Goal: Transaction & Acquisition: Book appointment/travel/reservation

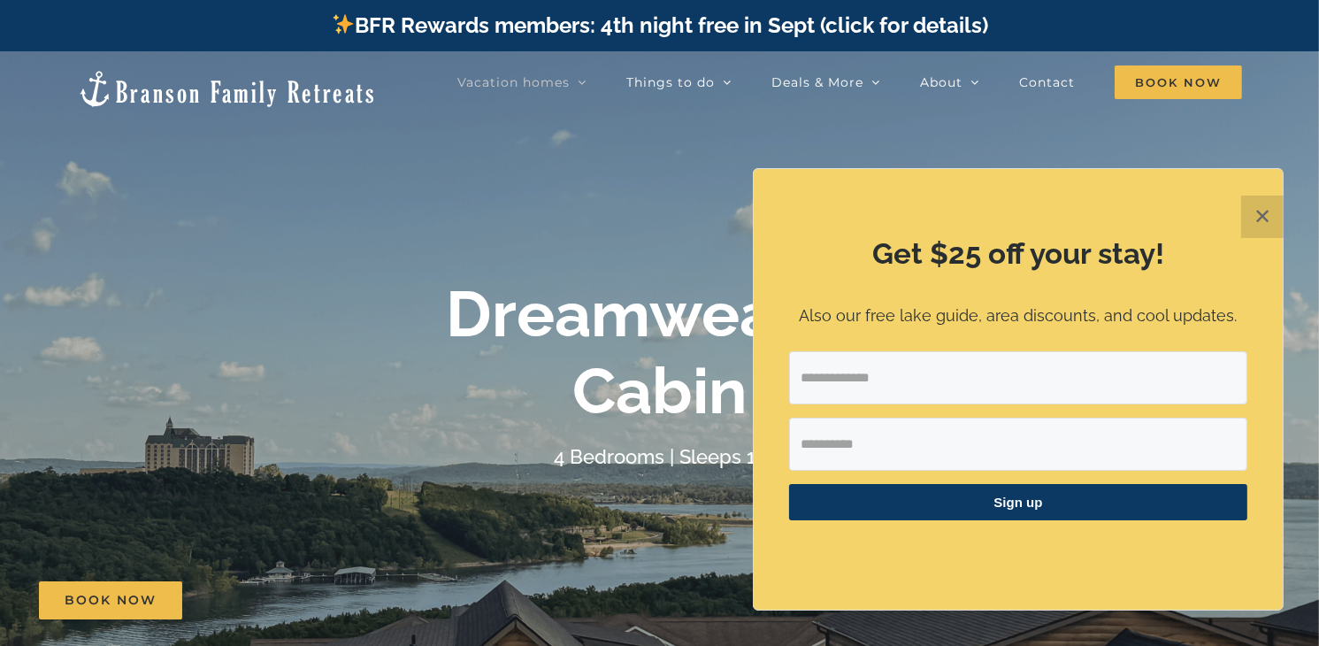
click at [1251, 209] on button "✕" at bounding box center [1262, 216] width 42 height 42
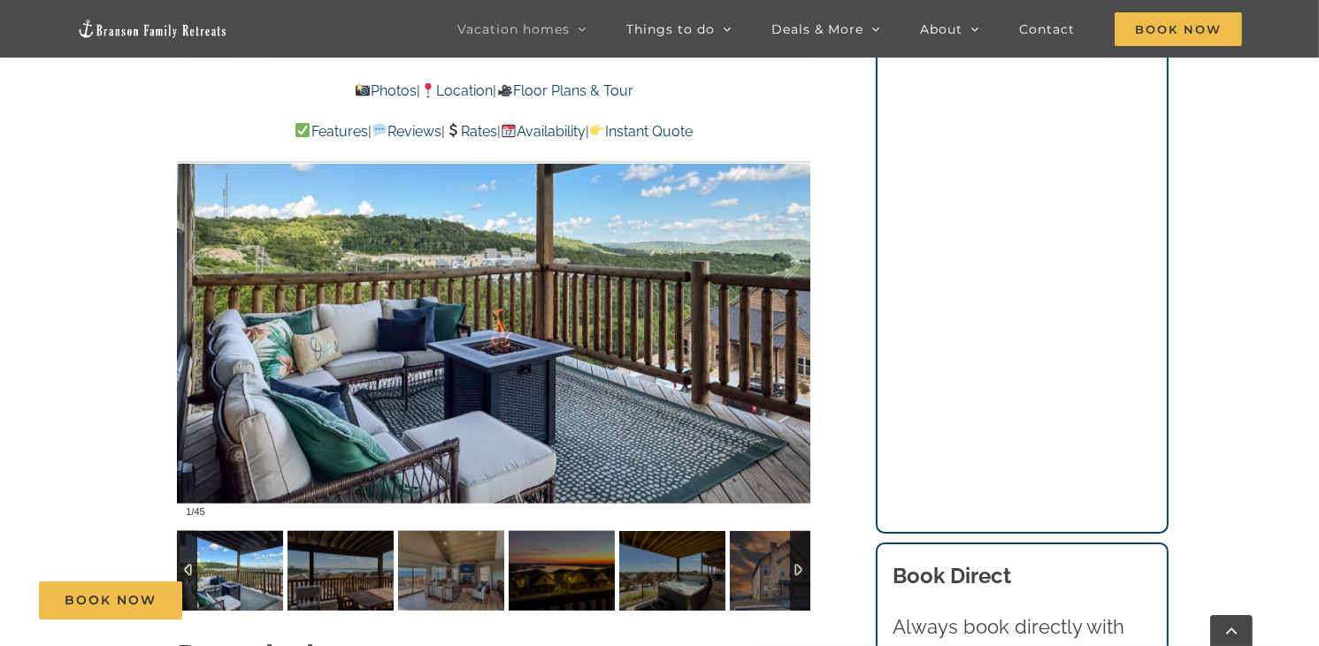
scroll to position [1344, 0]
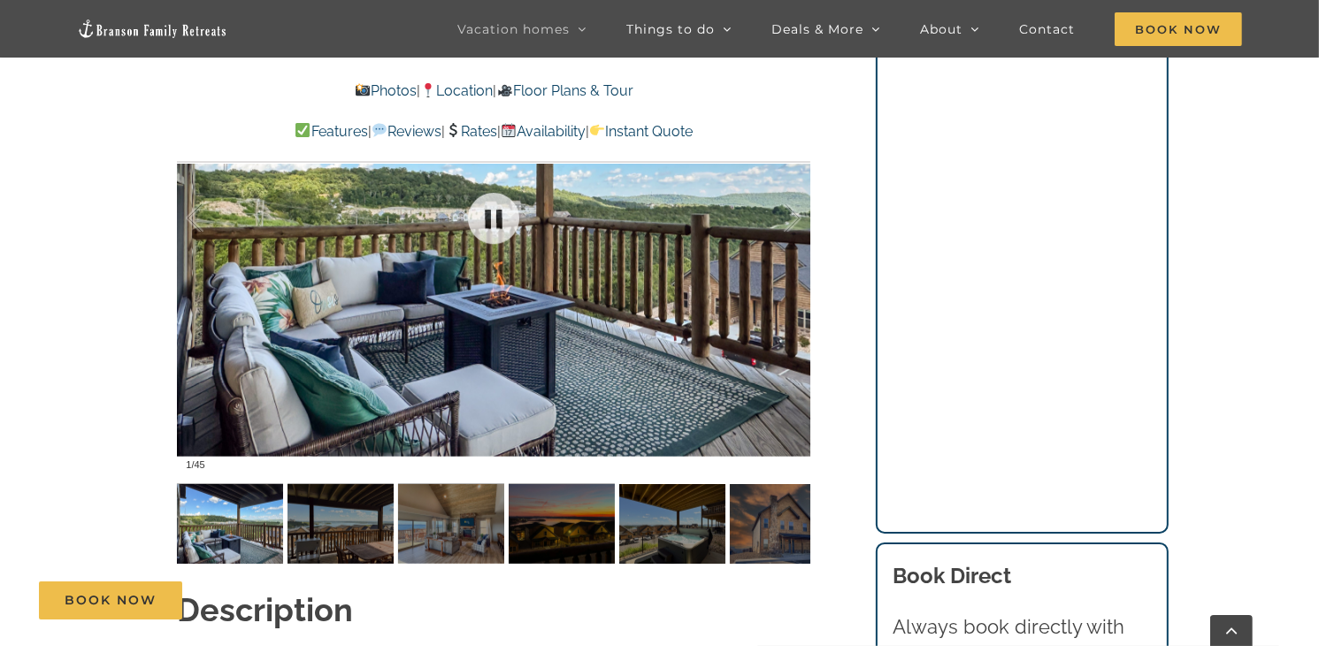
click at [704, 344] on div at bounding box center [493, 218] width 633 height 520
click at [623, 291] on div at bounding box center [493, 218] width 633 height 520
click at [216, 501] on img at bounding box center [230, 524] width 106 height 80
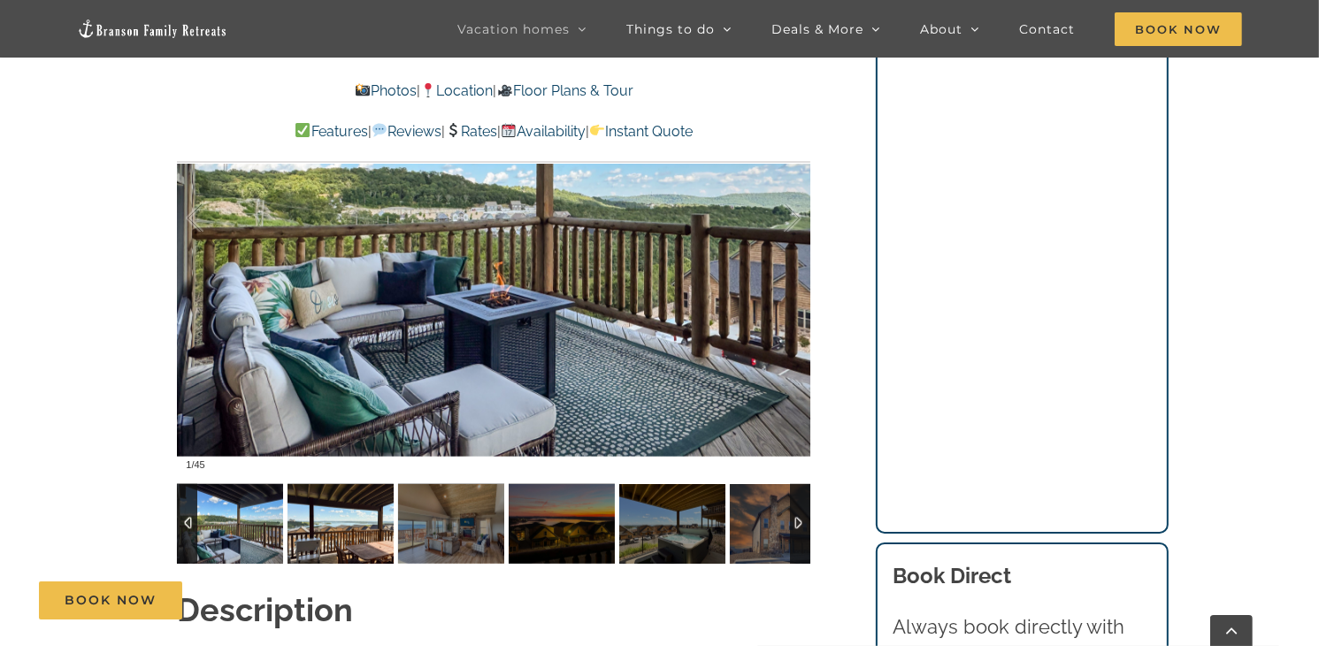
click at [337, 497] on img at bounding box center [340, 524] width 106 height 80
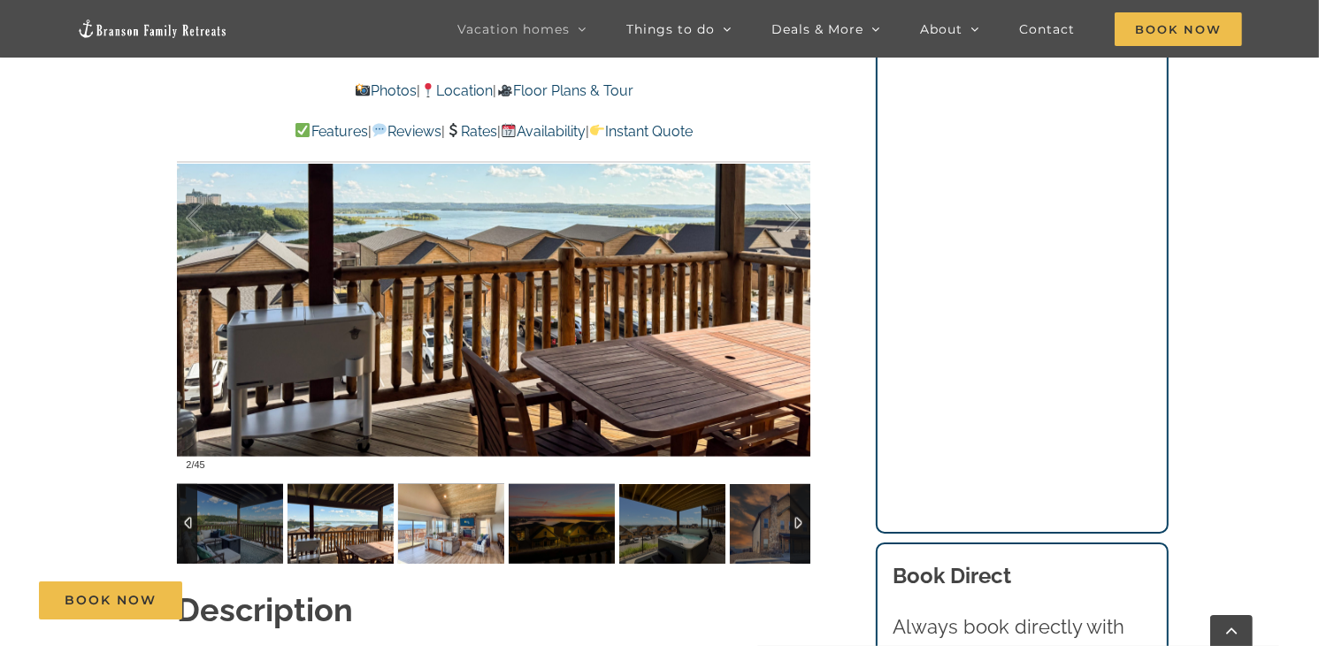
click at [444, 508] on img at bounding box center [451, 524] width 106 height 80
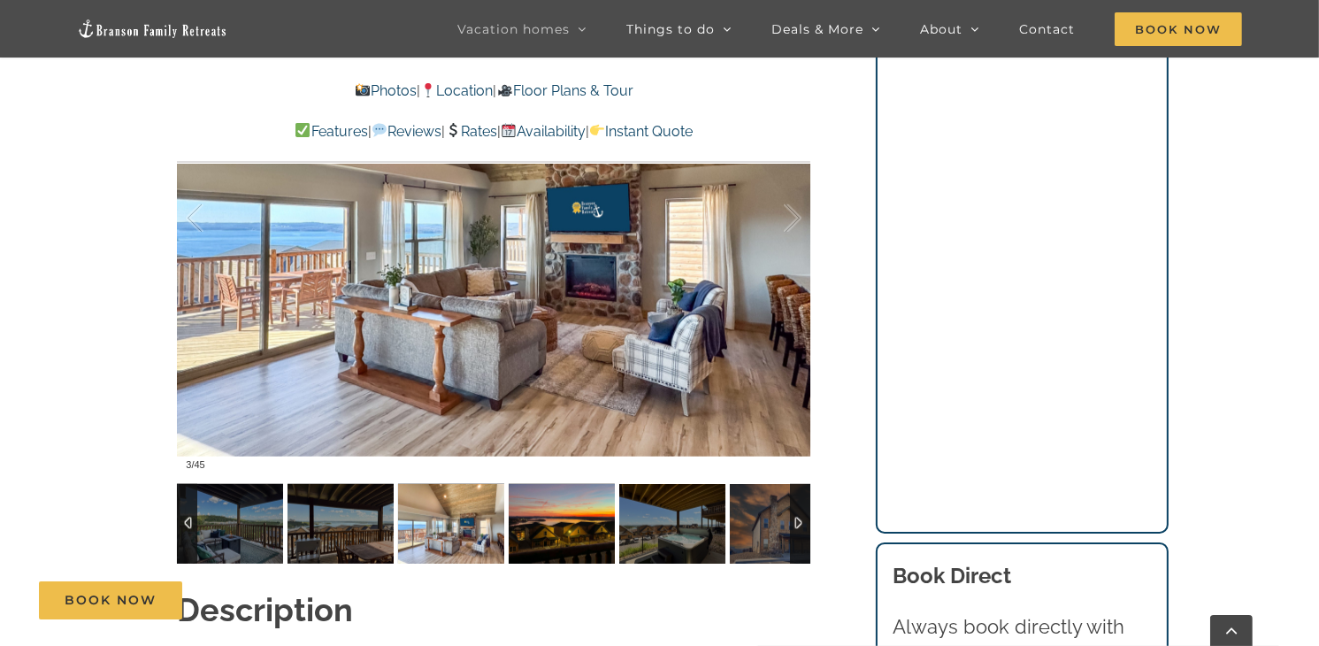
click at [548, 497] on img at bounding box center [562, 524] width 106 height 80
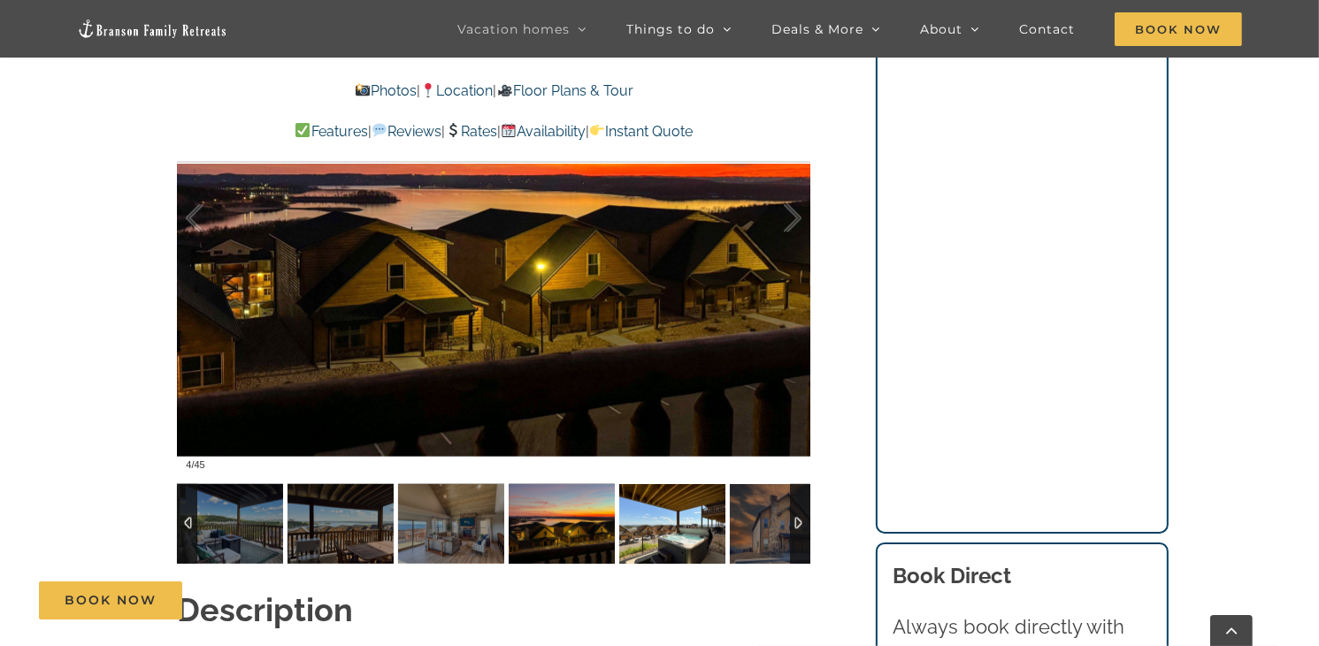
click at [639, 492] on img at bounding box center [672, 524] width 106 height 80
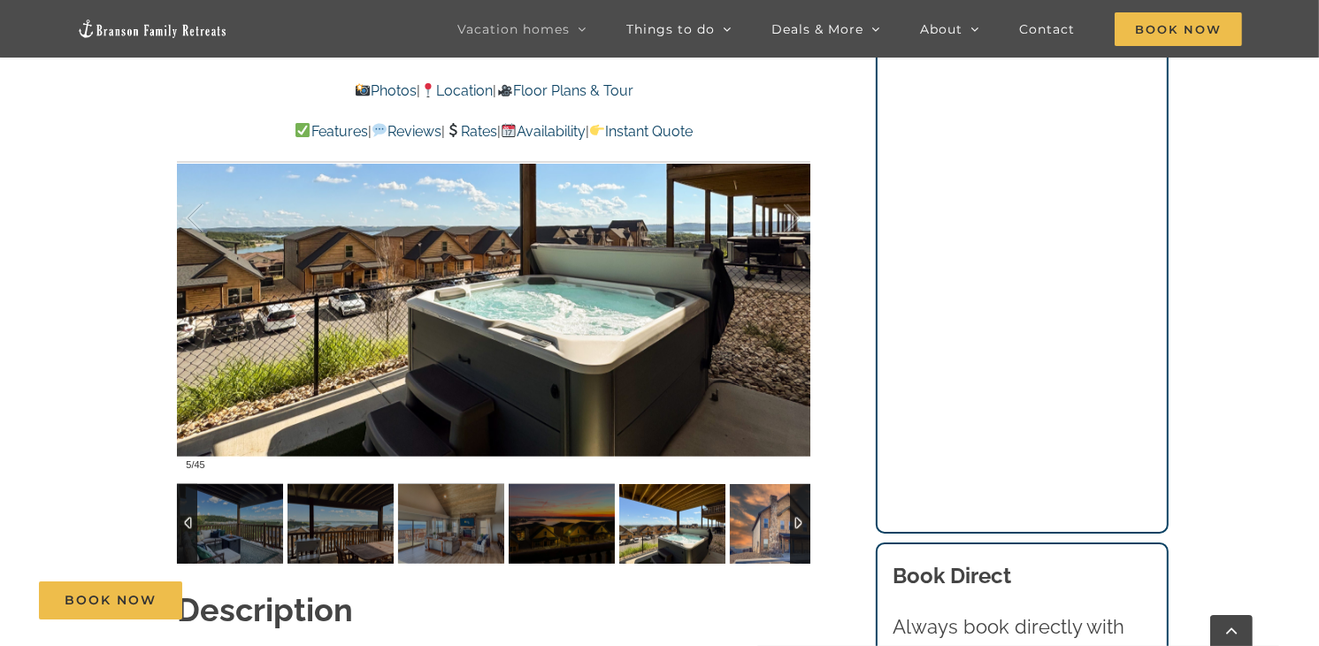
click at [775, 492] on img at bounding box center [783, 524] width 106 height 80
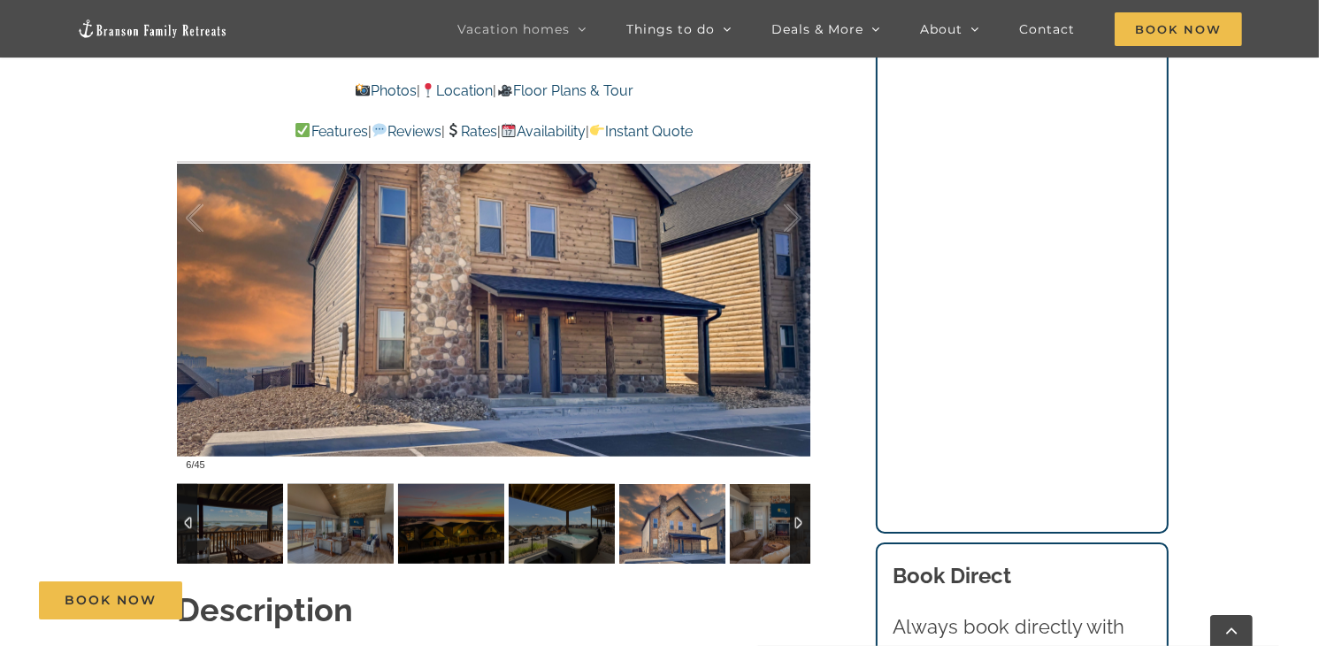
click at [801, 493] on div at bounding box center [800, 524] width 20 height 80
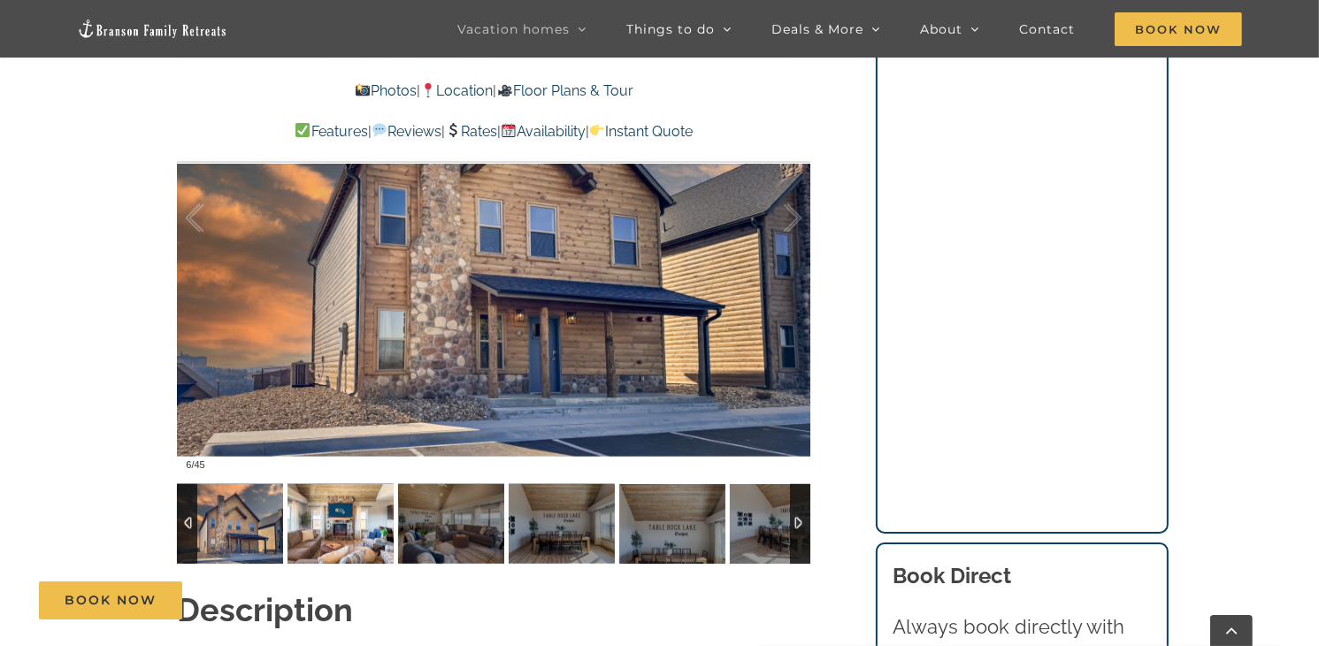
click at [346, 484] on img at bounding box center [340, 524] width 106 height 80
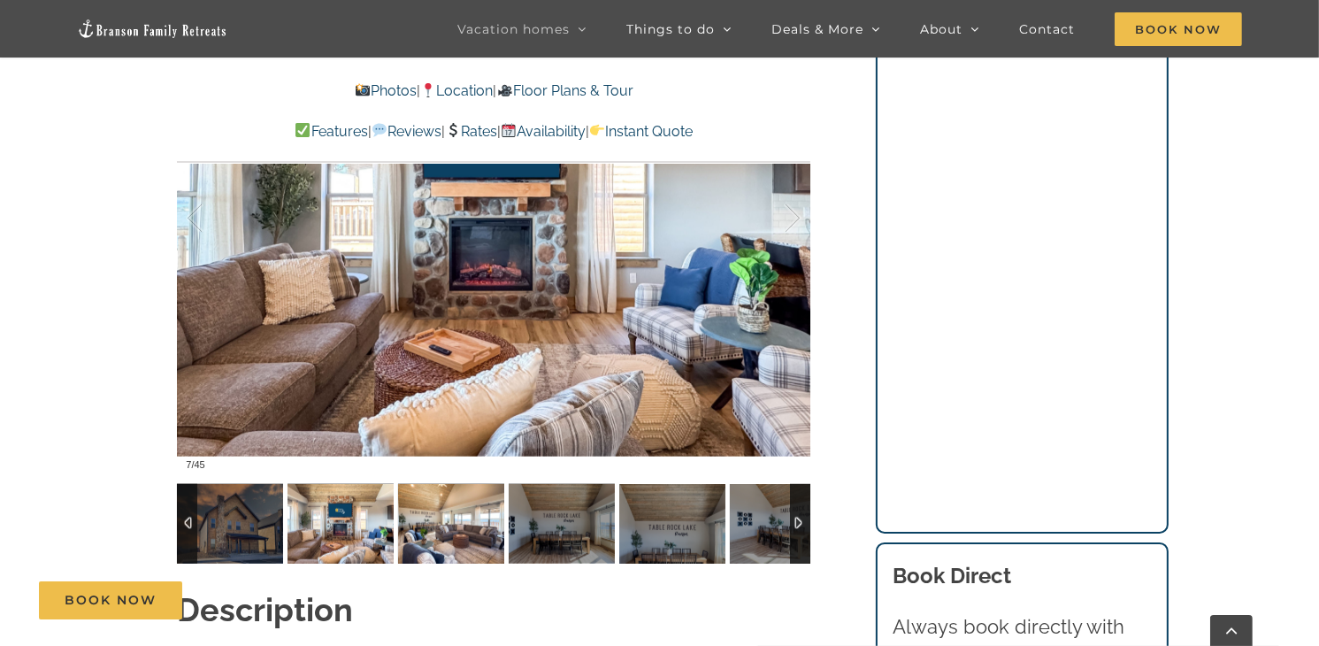
click at [459, 496] on img at bounding box center [451, 524] width 106 height 80
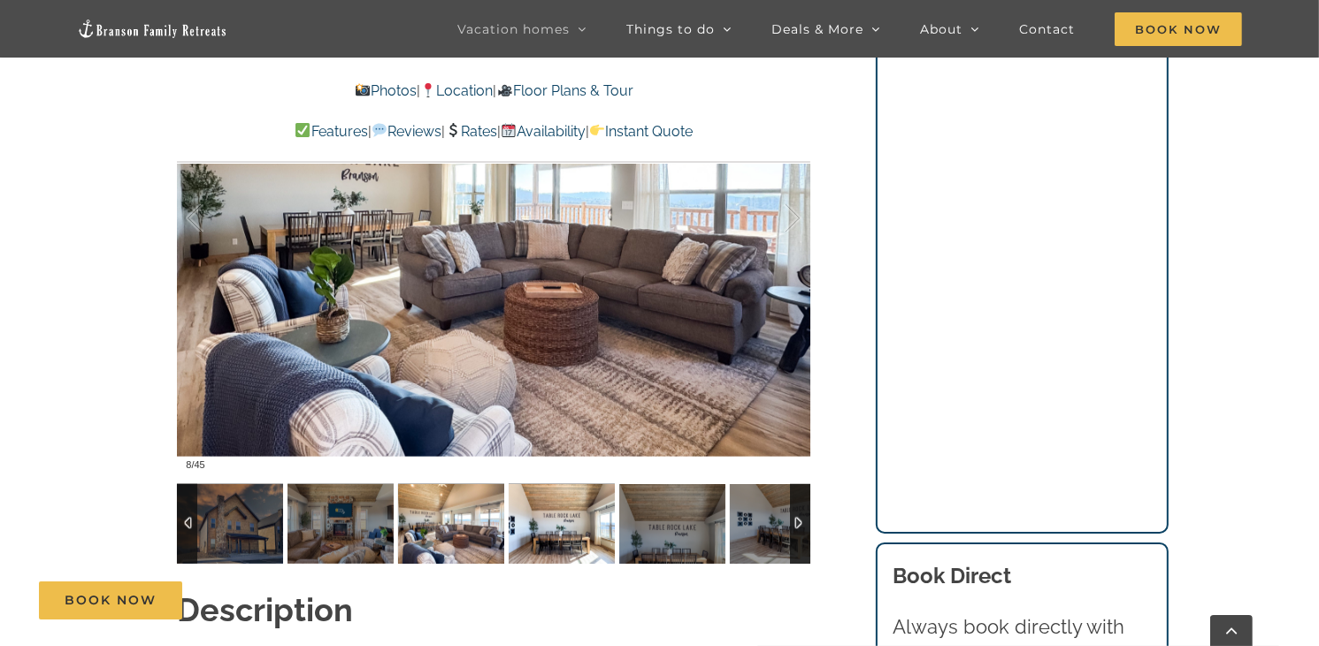
click at [550, 488] on img at bounding box center [562, 524] width 106 height 80
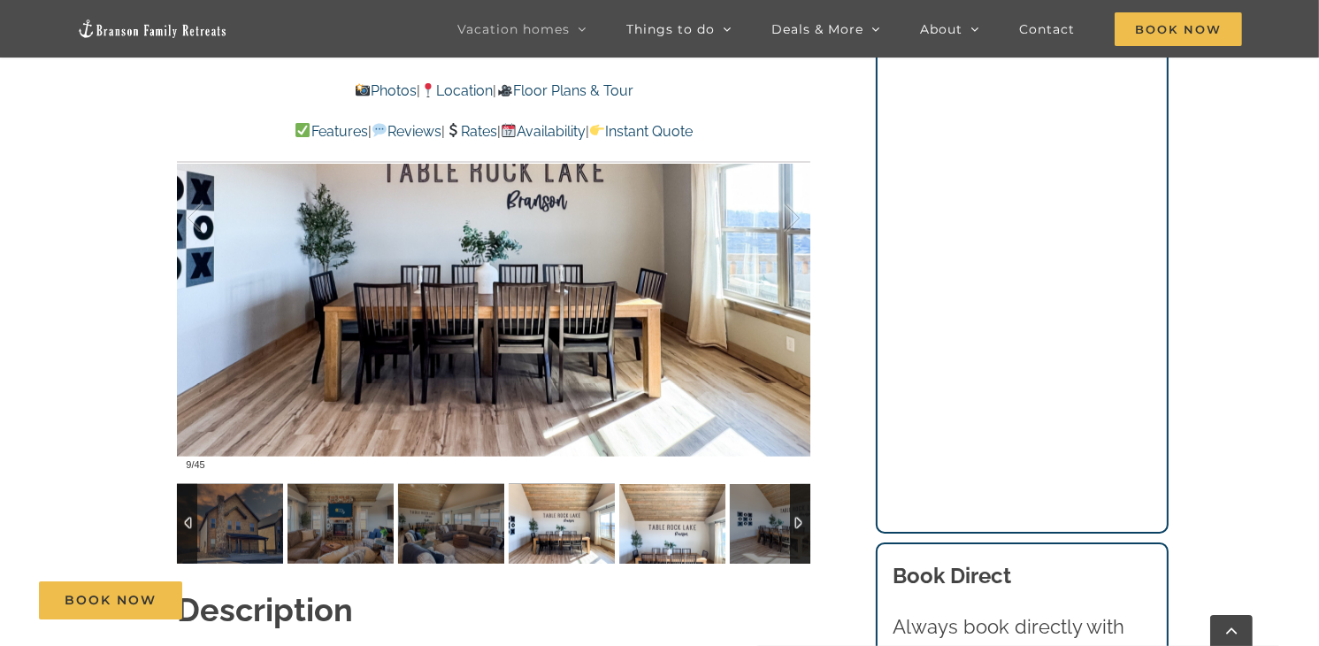
click at [665, 505] on img at bounding box center [672, 524] width 106 height 80
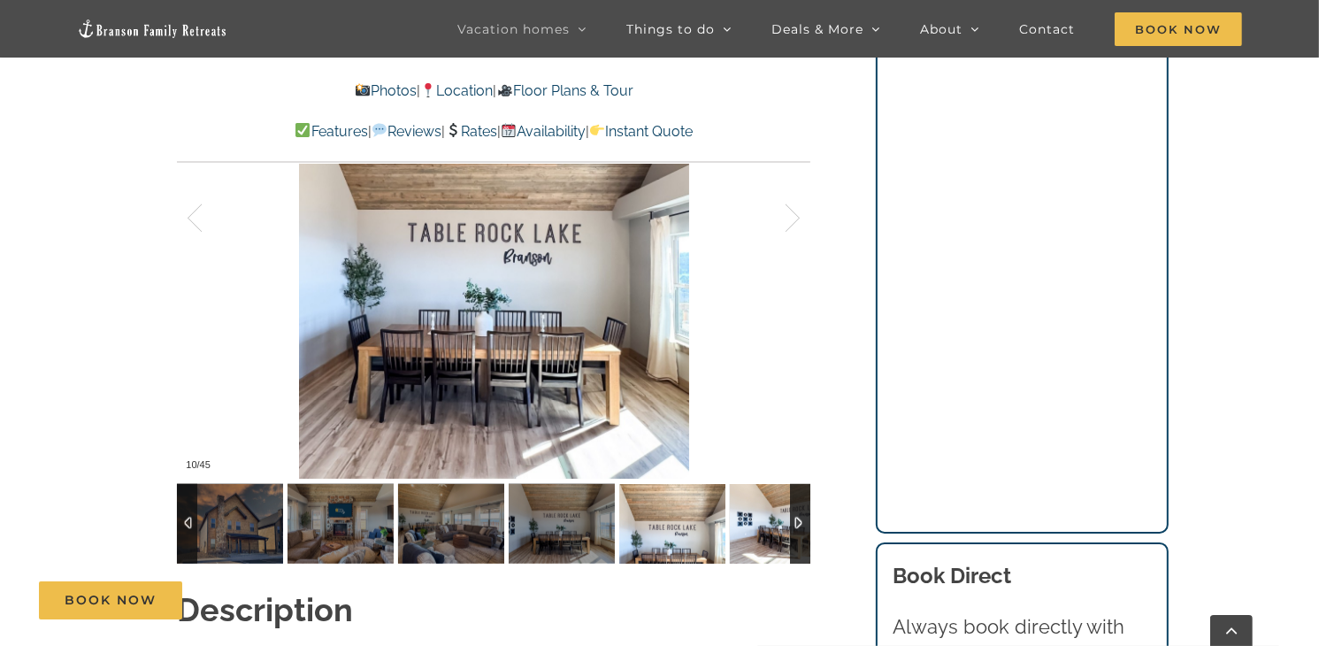
click at [769, 496] on img at bounding box center [783, 524] width 106 height 80
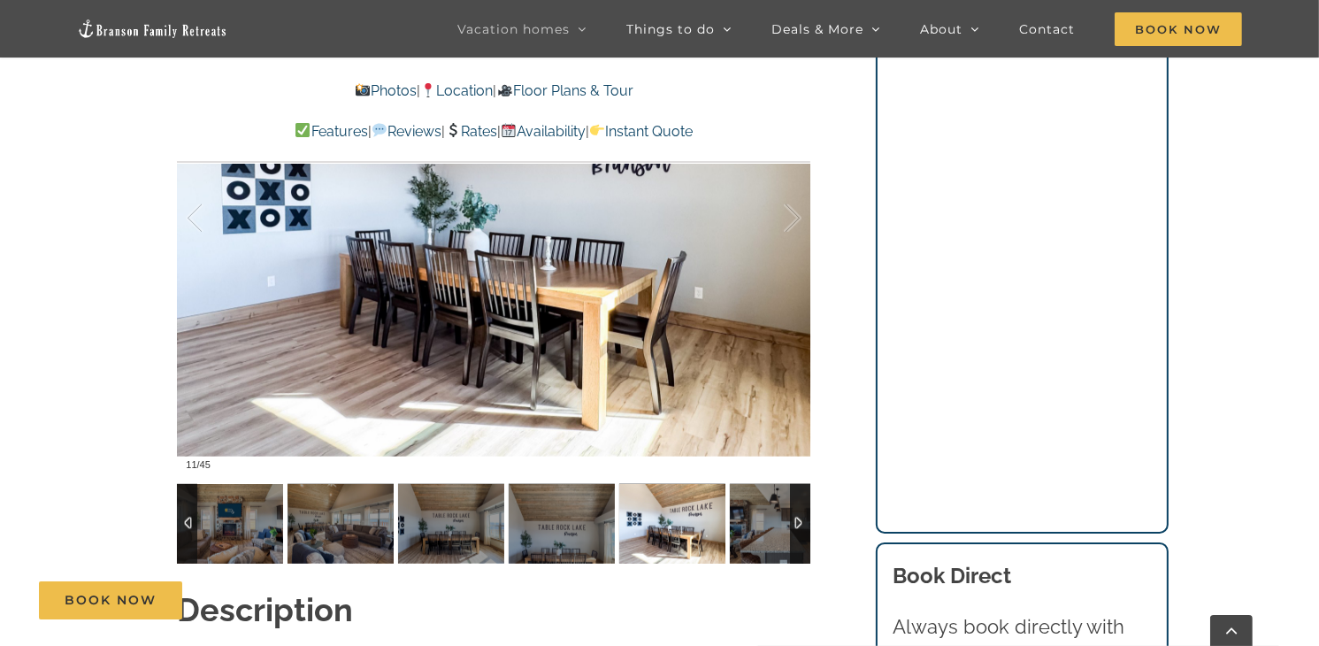
click at [798, 486] on div at bounding box center [800, 524] width 20 height 80
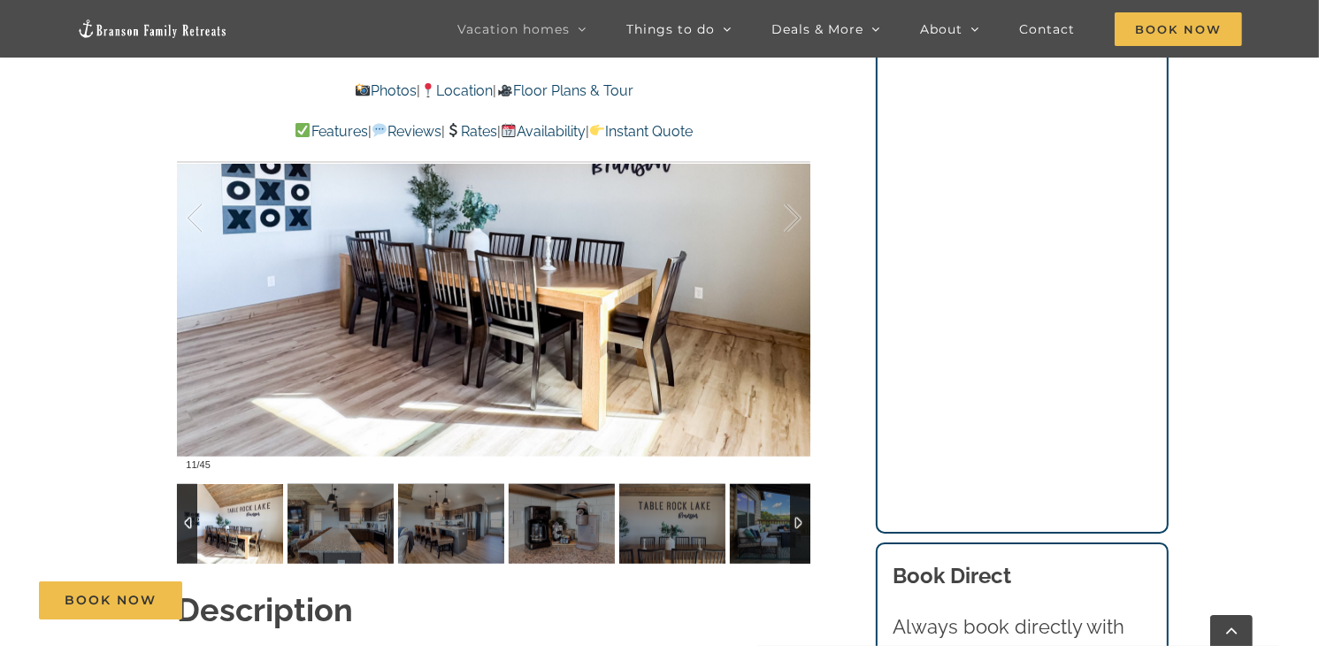
click at [798, 486] on div at bounding box center [800, 524] width 20 height 80
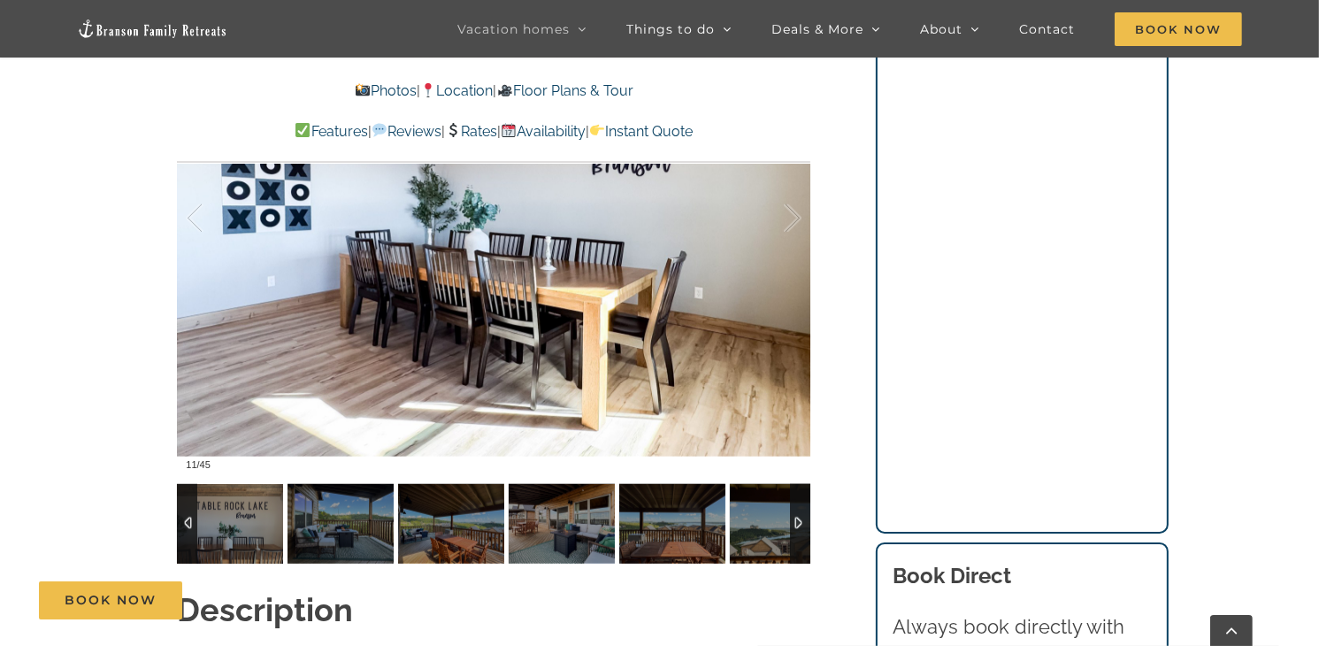
click at [798, 486] on div at bounding box center [800, 524] width 20 height 80
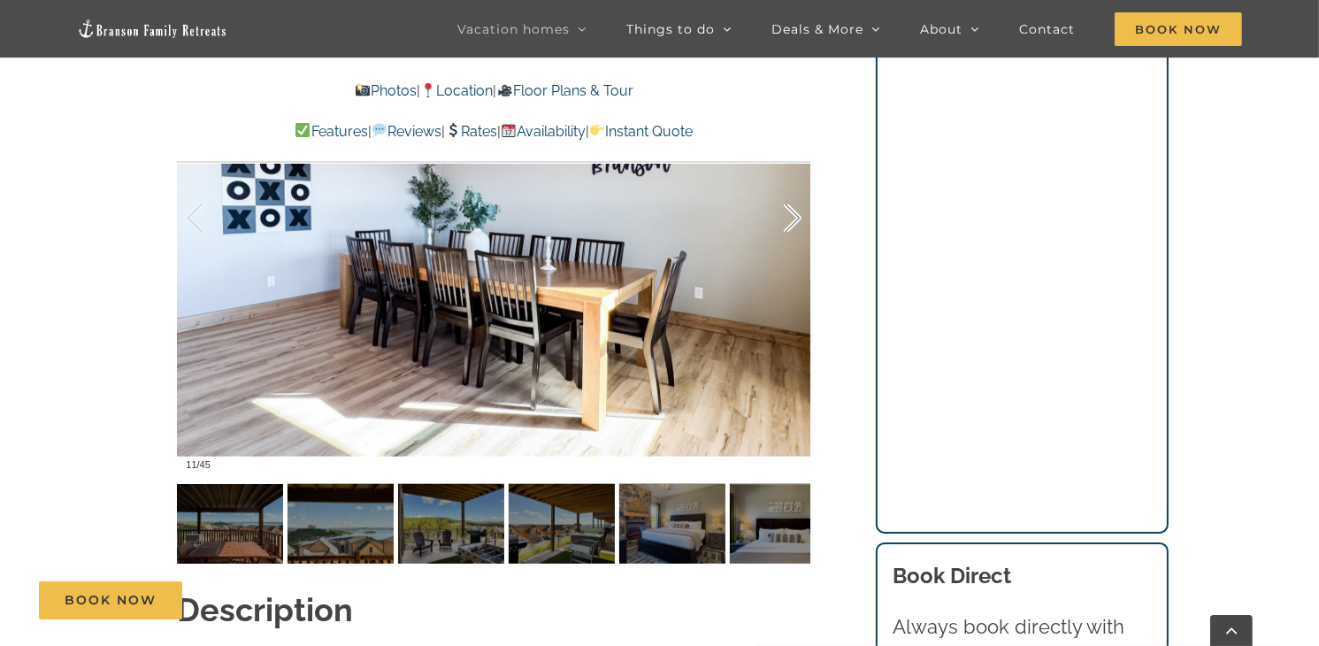
click at [788, 186] on div at bounding box center [773, 219] width 55 height 110
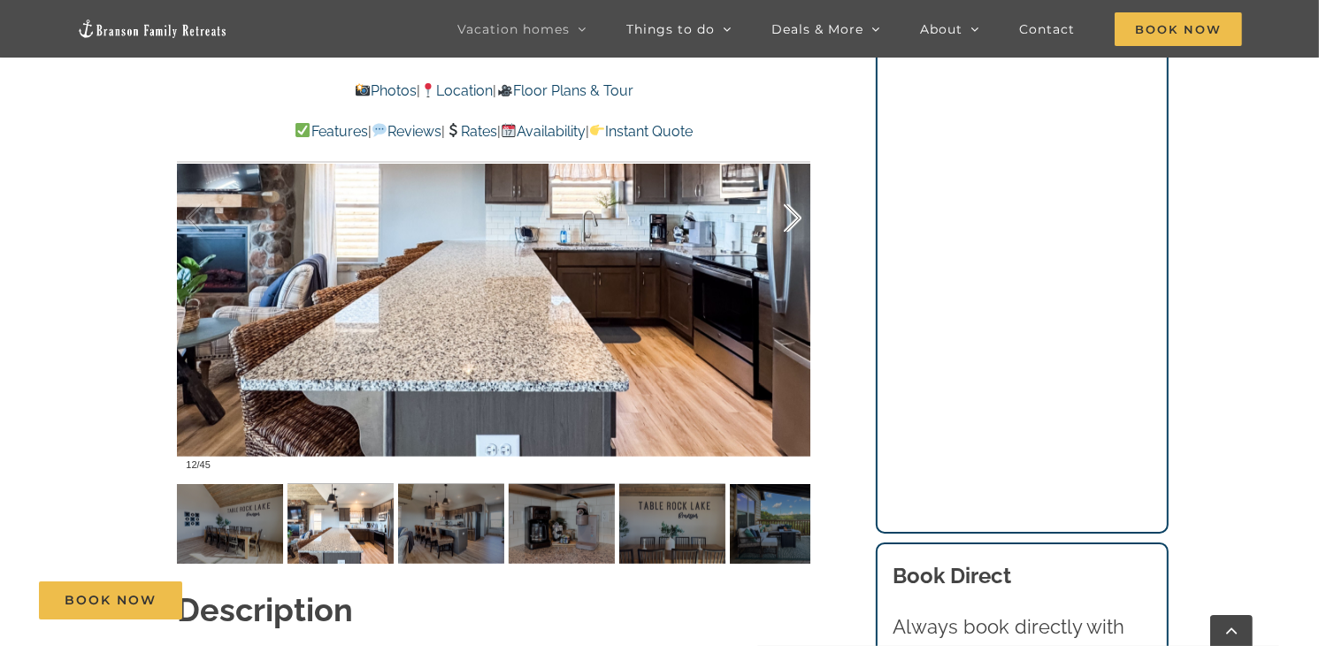
click at [788, 186] on div at bounding box center [773, 219] width 55 height 110
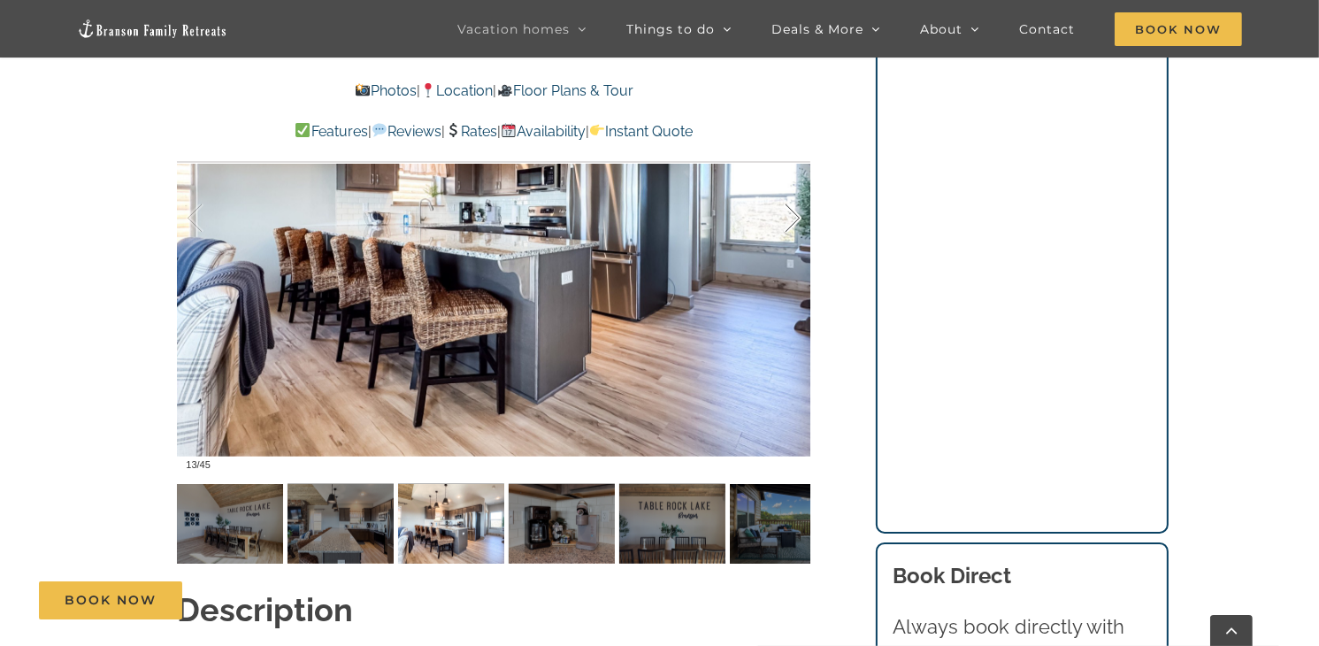
click at [788, 186] on div at bounding box center [773, 219] width 55 height 110
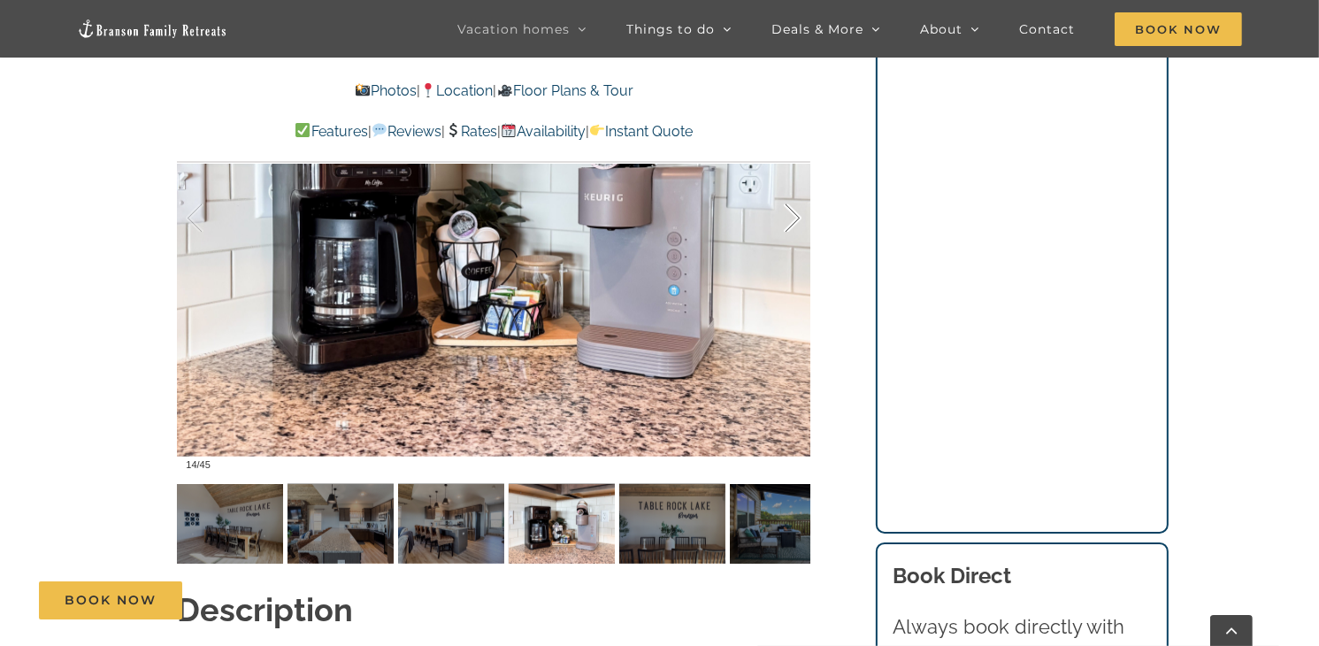
click at [788, 186] on div at bounding box center [773, 219] width 55 height 110
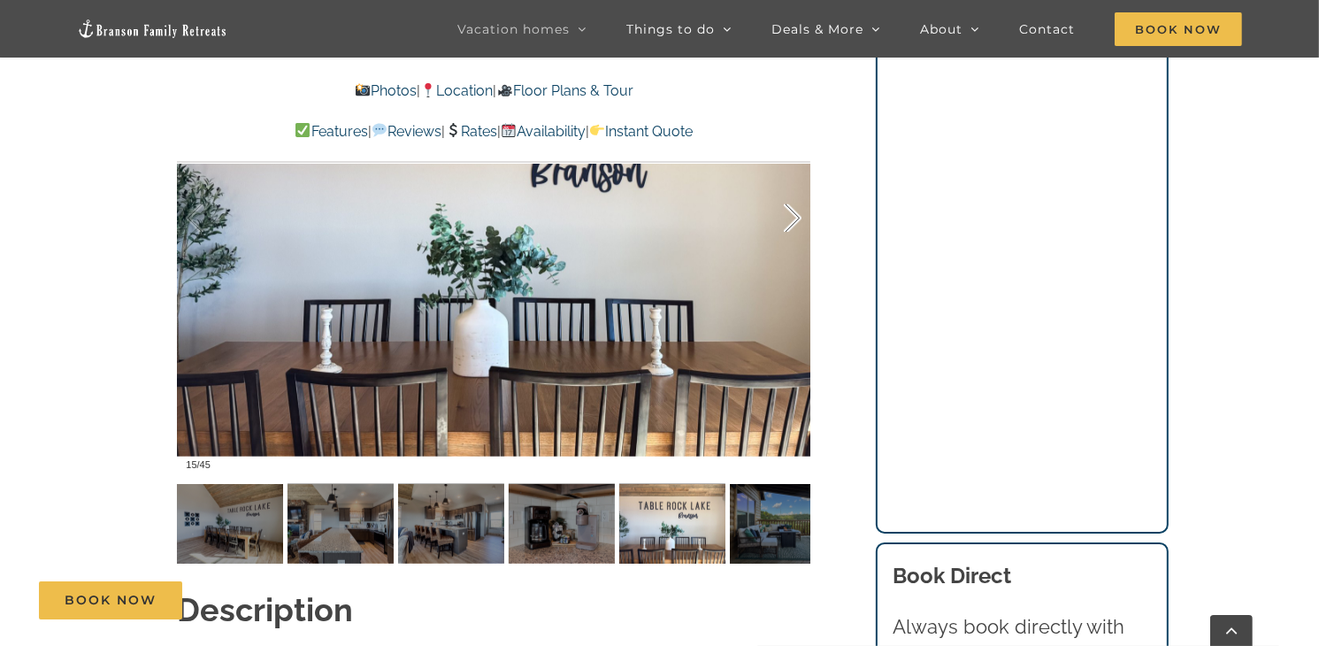
click at [788, 186] on div at bounding box center [773, 219] width 55 height 110
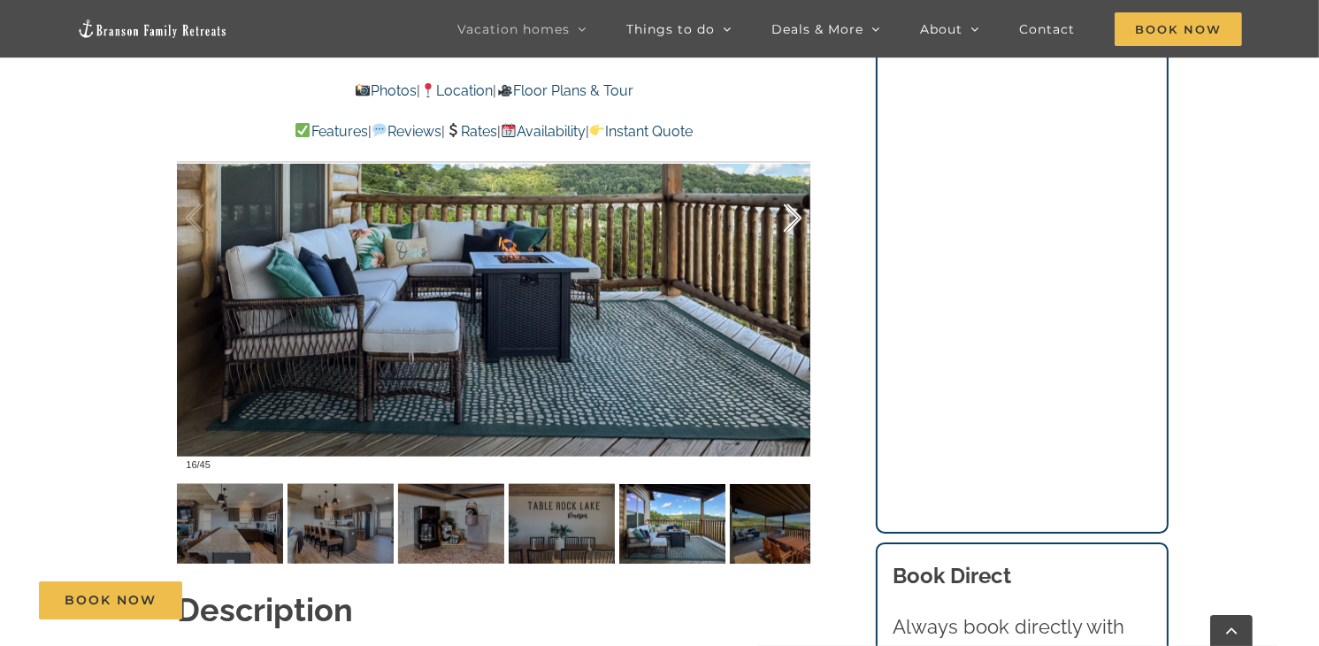
click at [788, 186] on div at bounding box center [773, 219] width 55 height 110
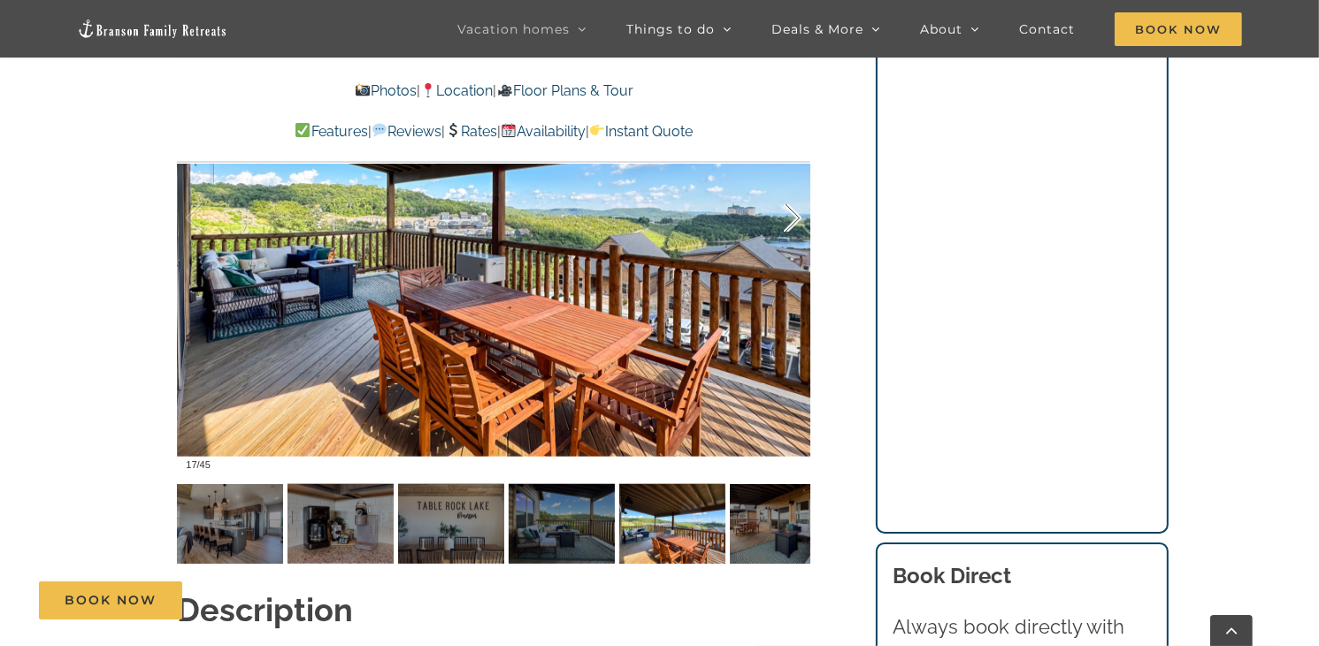
click at [788, 186] on div at bounding box center [773, 219] width 55 height 110
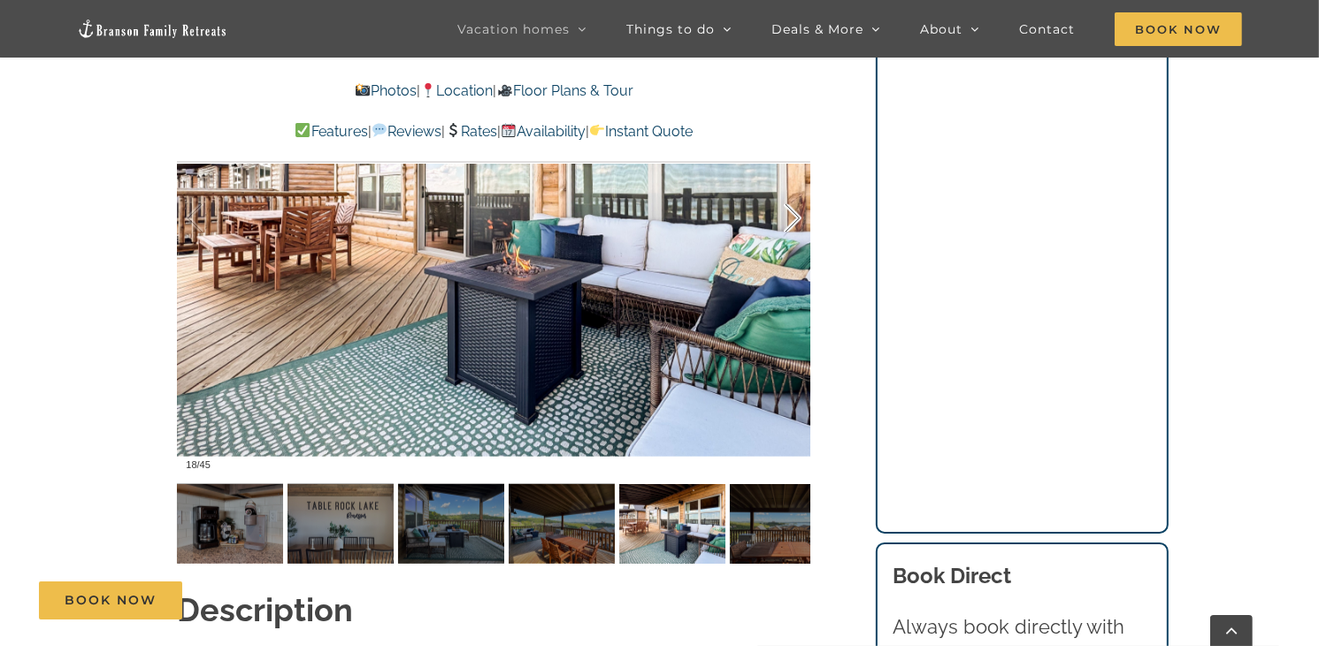
click at [788, 186] on div at bounding box center [773, 219] width 55 height 110
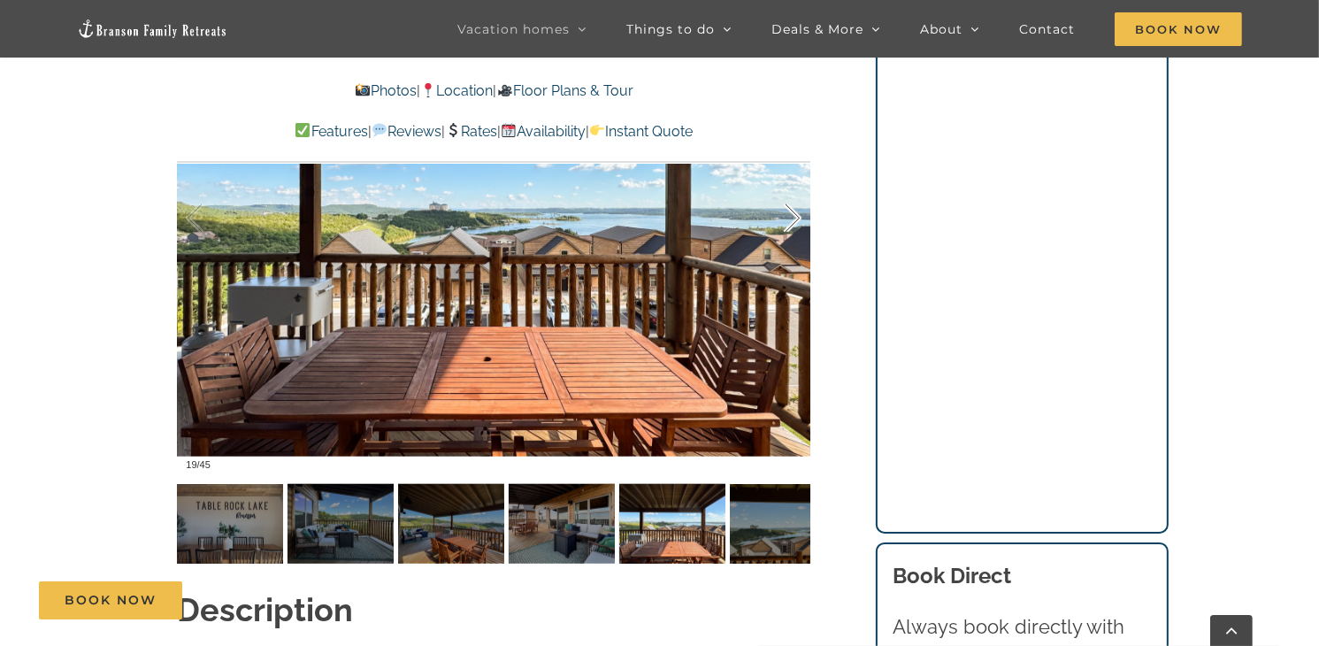
click at [788, 186] on div at bounding box center [773, 219] width 55 height 110
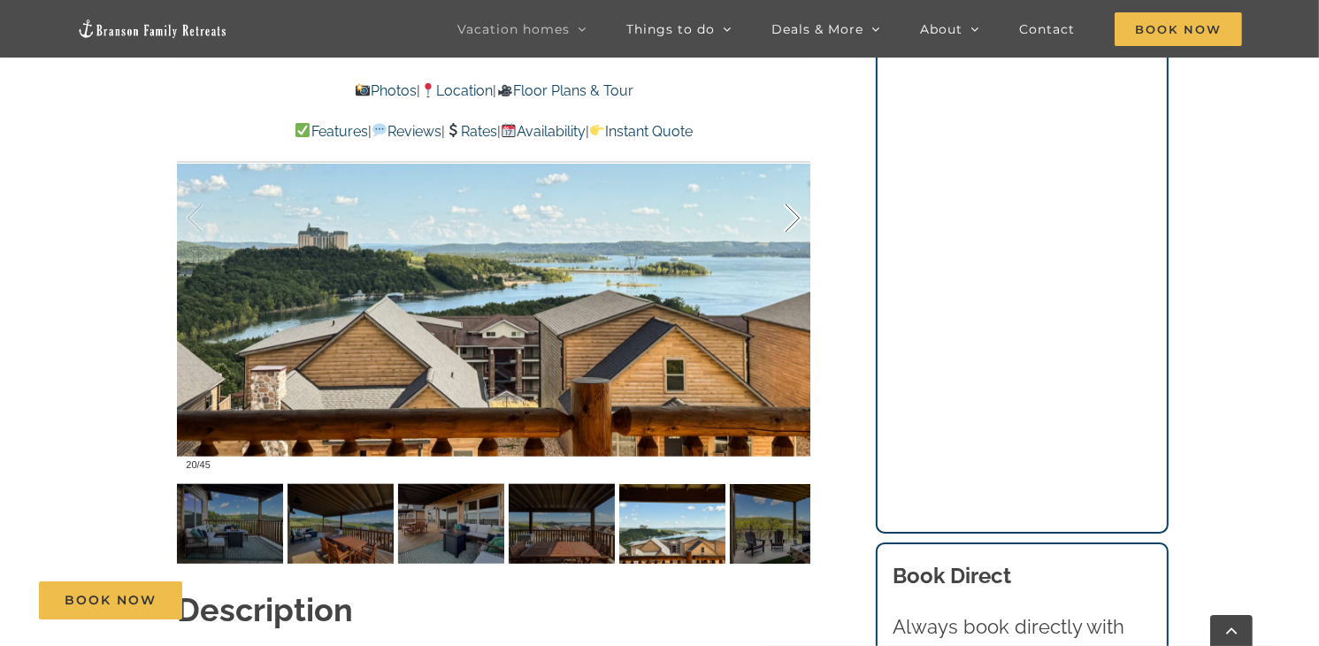
click at [788, 186] on div at bounding box center [773, 219] width 55 height 110
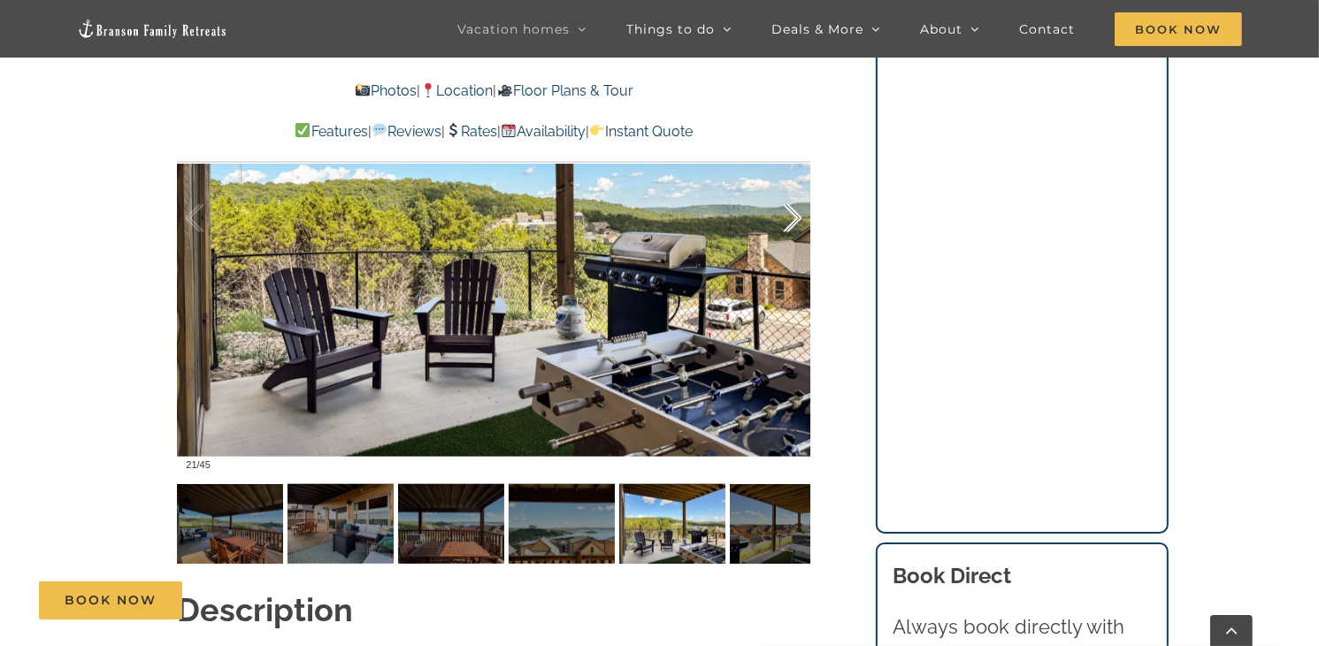
click at [788, 186] on div at bounding box center [773, 219] width 55 height 110
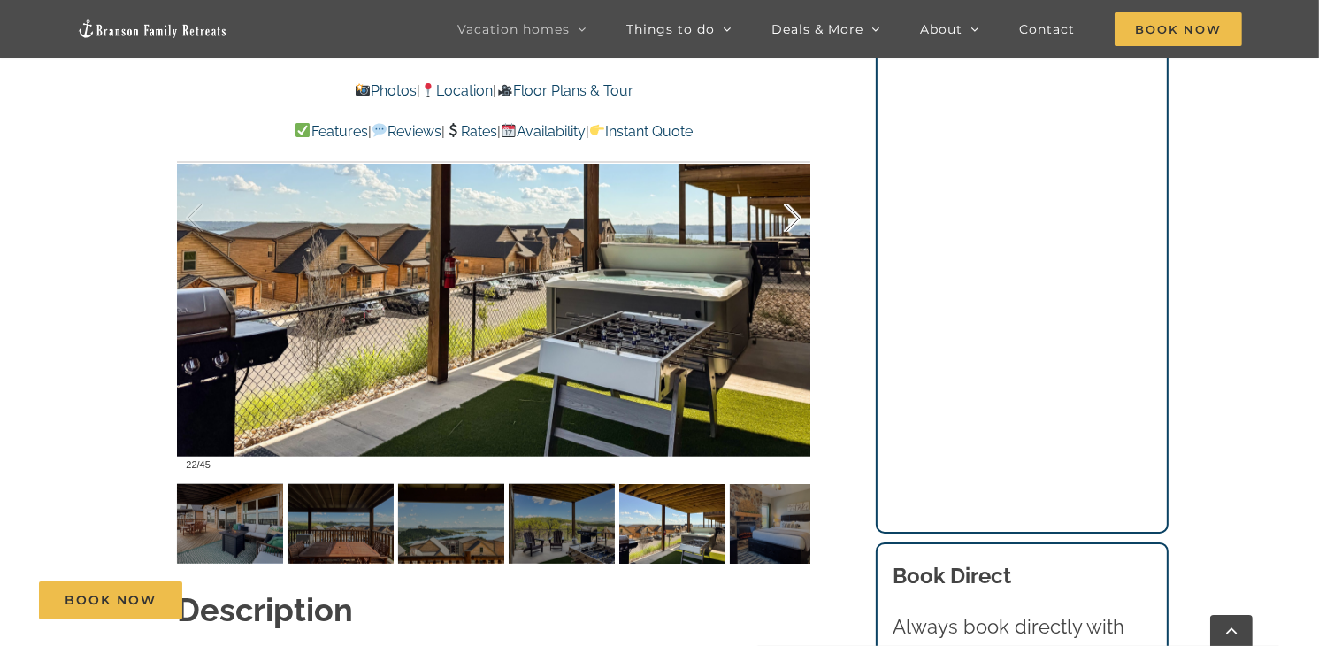
click at [788, 186] on div at bounding box center [773, 219] width 55 height 110
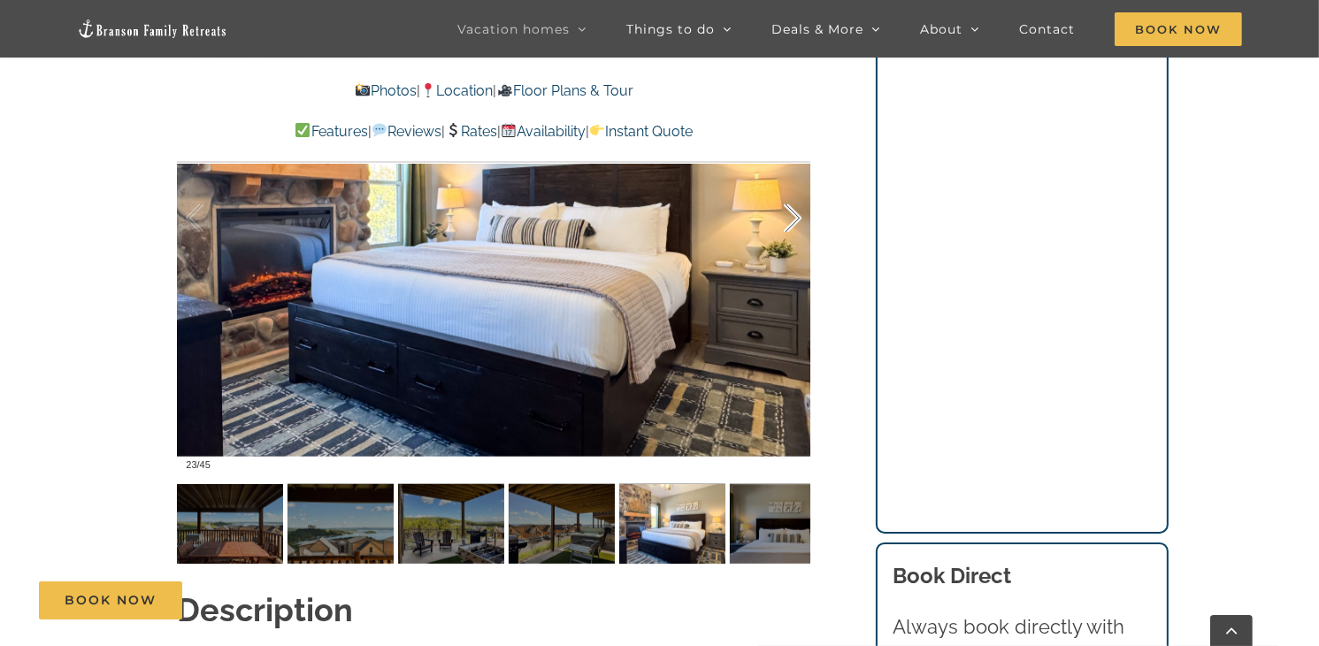
click at [788, 186] on div at bounding box center [773, 219] width 55 height 110
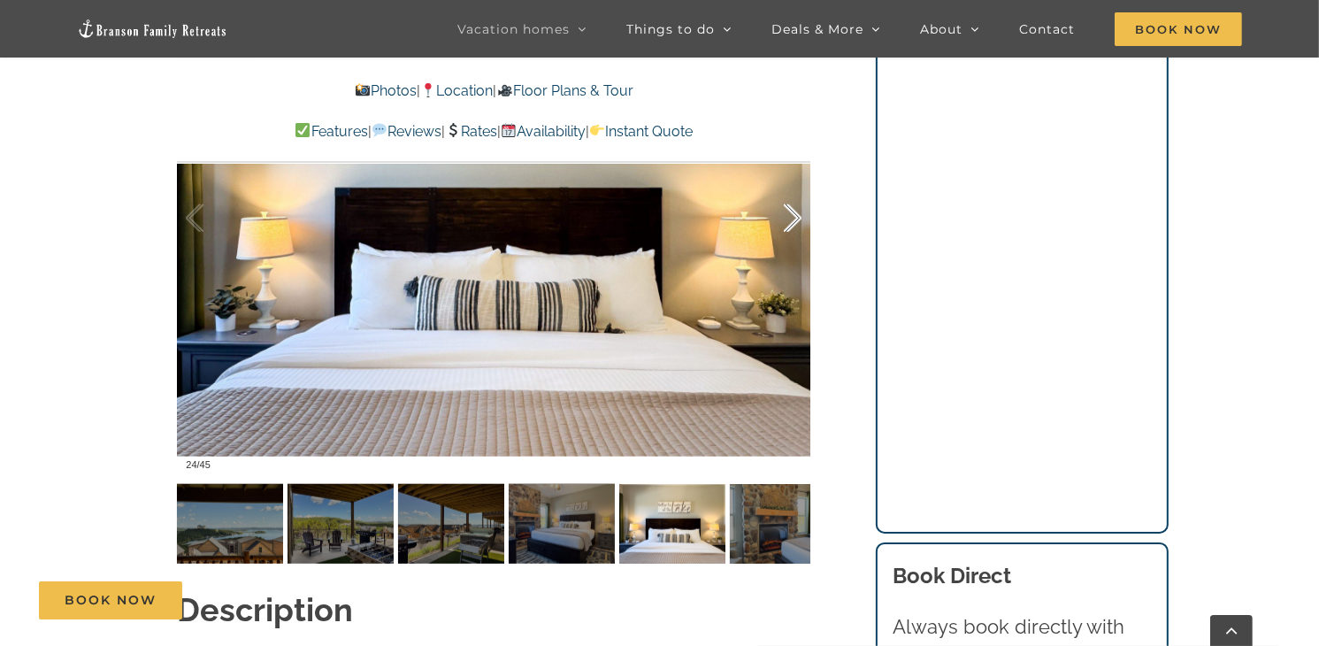
click at [788, 186] on div at bounding box center [773, 219] width 55 height 110
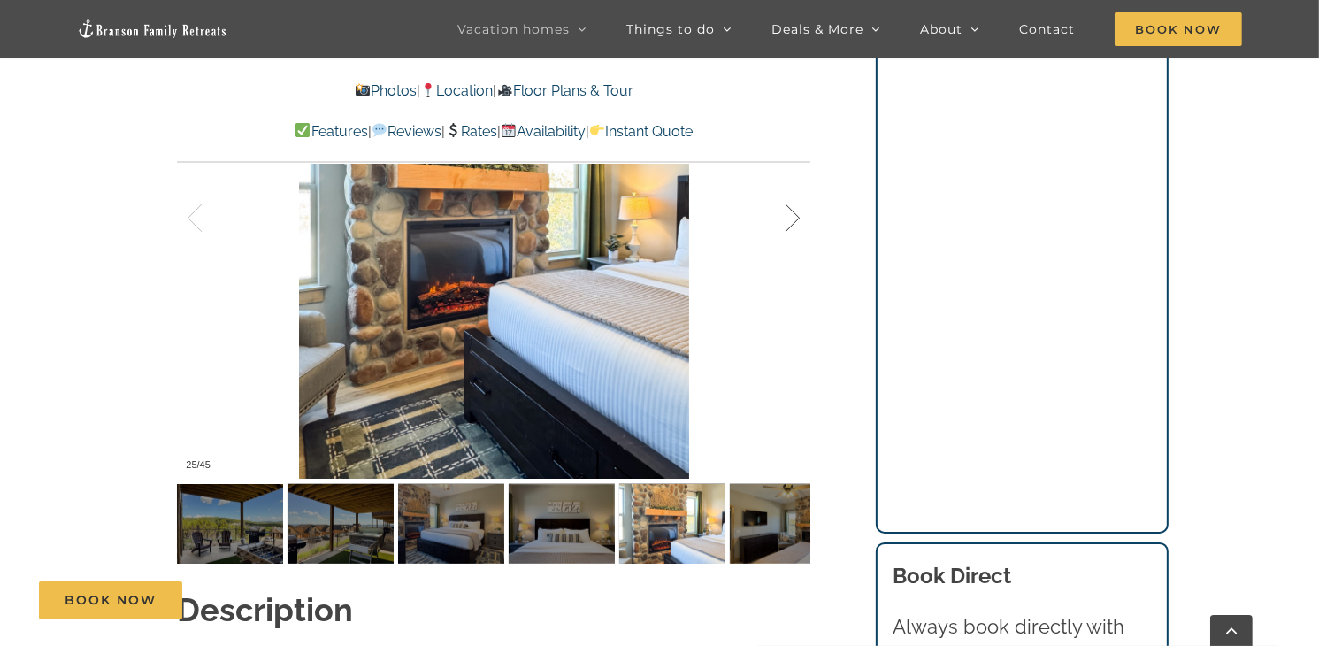
click at [788, 186] on div at bounding box center [773, 219] width 55 height 110
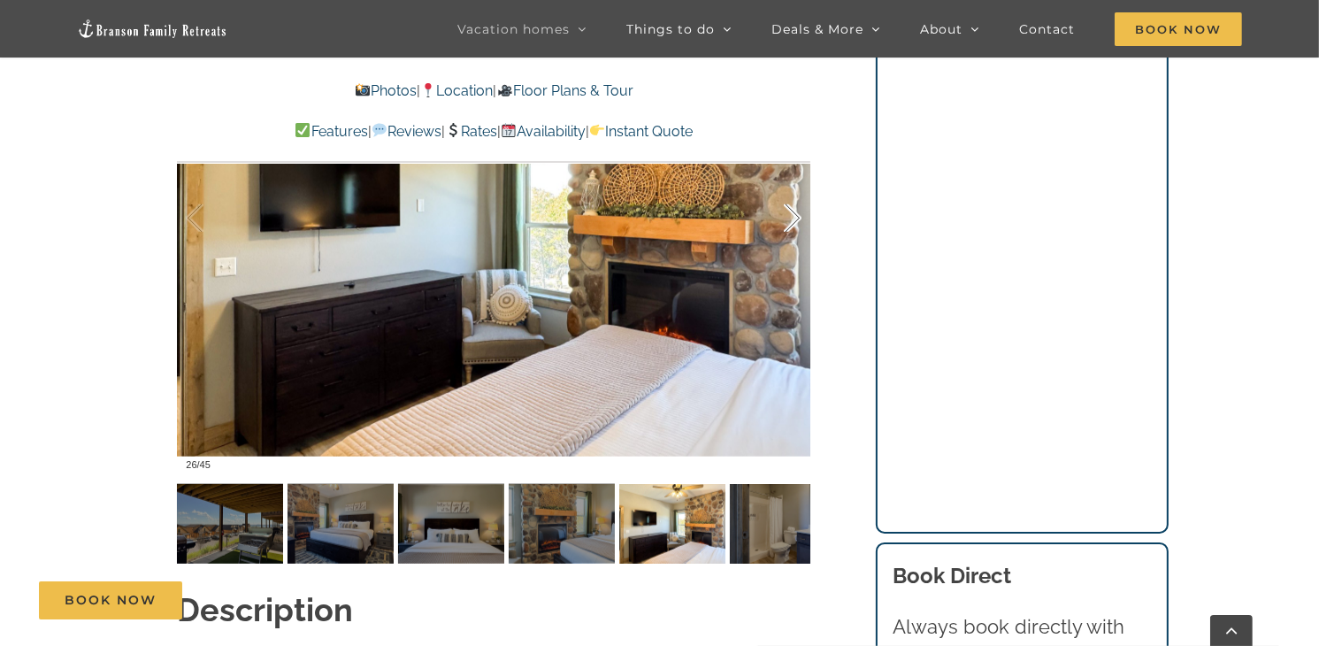
click at [788, 186] on div at bounding box center [773, 219] width 55 height 110
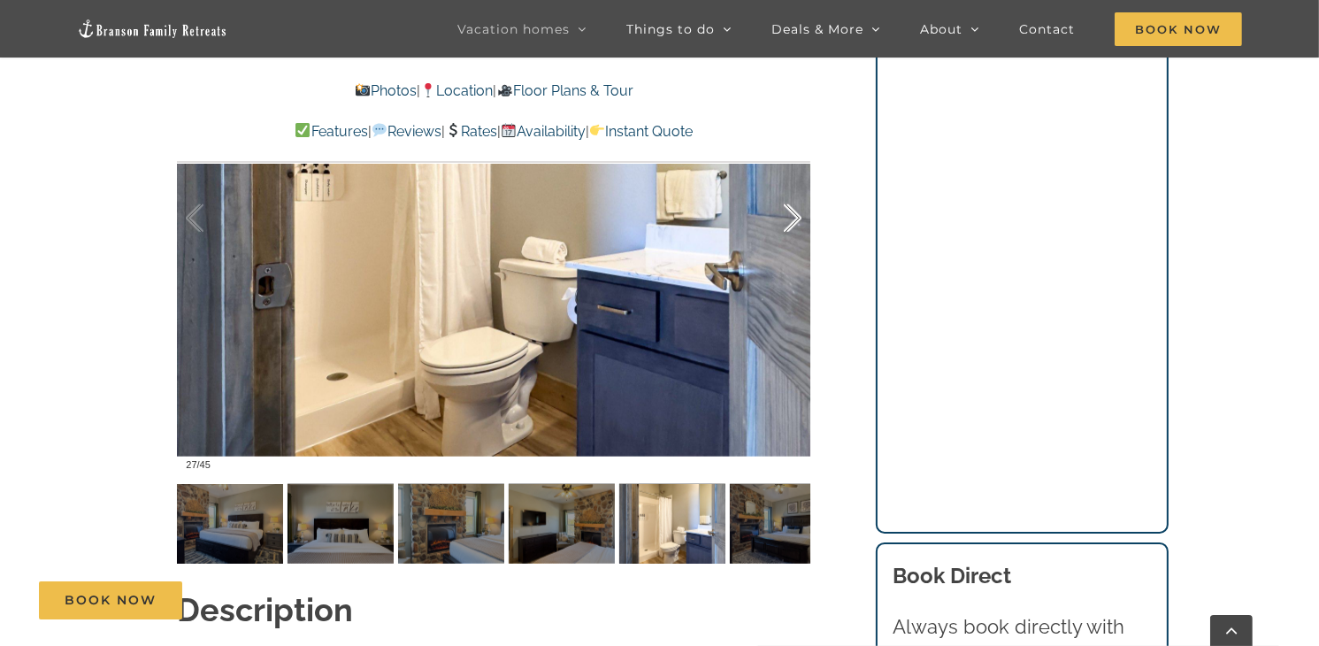
click at [788, 186] on div at bounding box center [773, 219] width 55 height 110
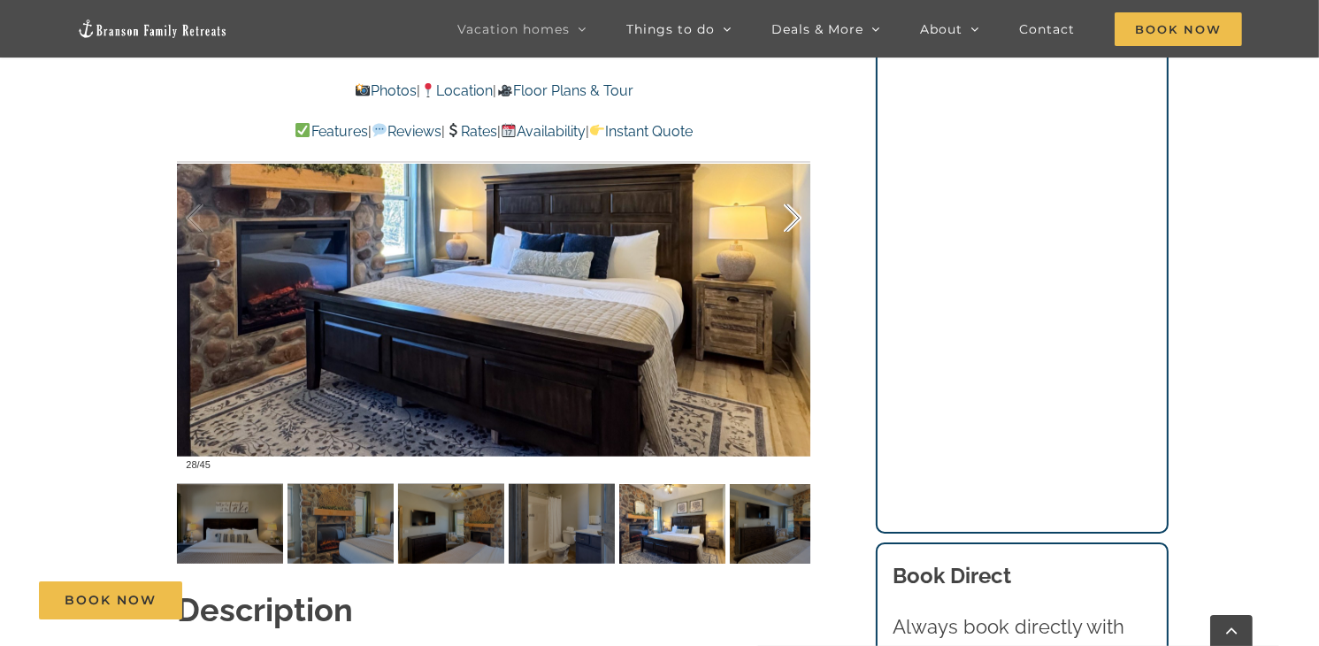
click at [788, 186] on div at bounding box center [773, 219] width 55 height 110
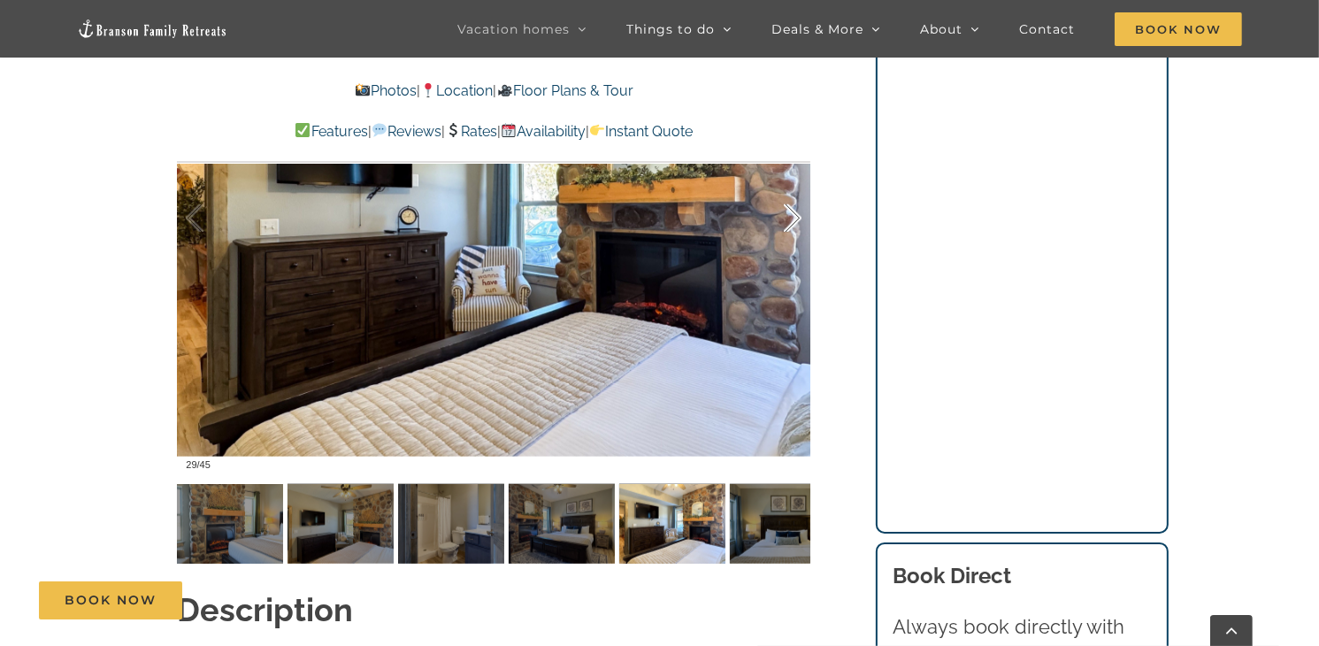
click at [788, 186] on div at bounding box center [773, 219] width 55 height 110
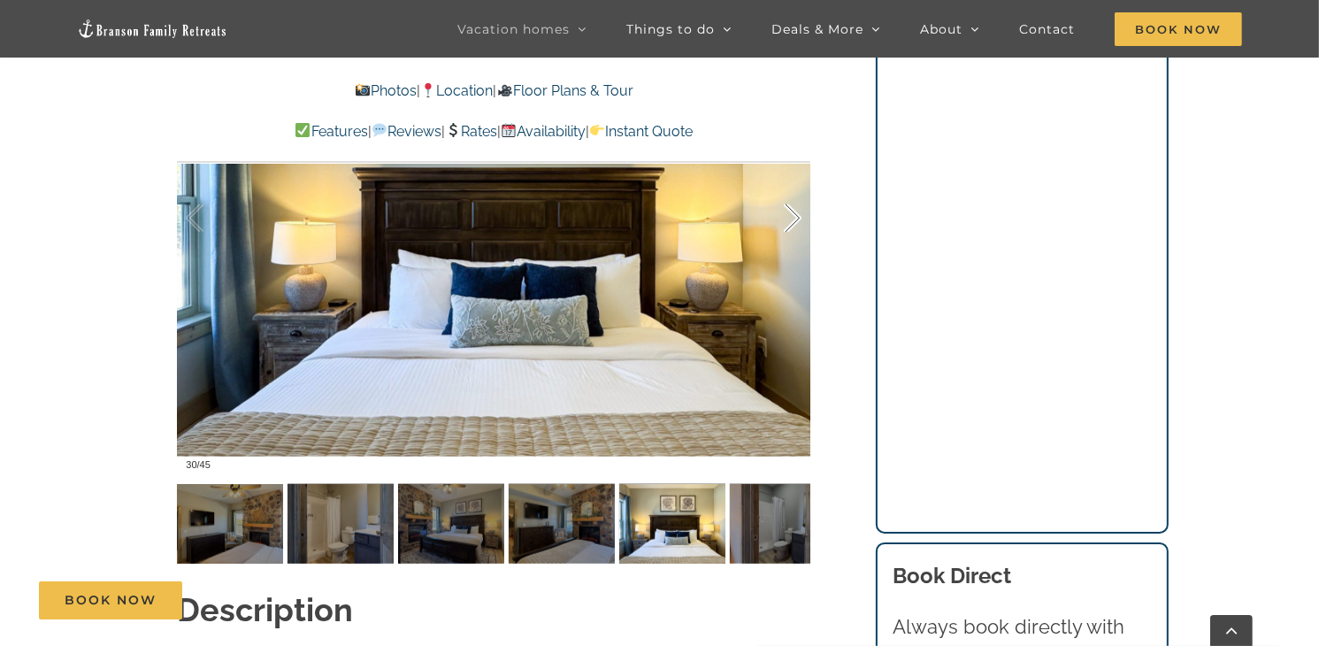
click at [788, 186] on div at bounding box center [773, 219] width 55 height 110
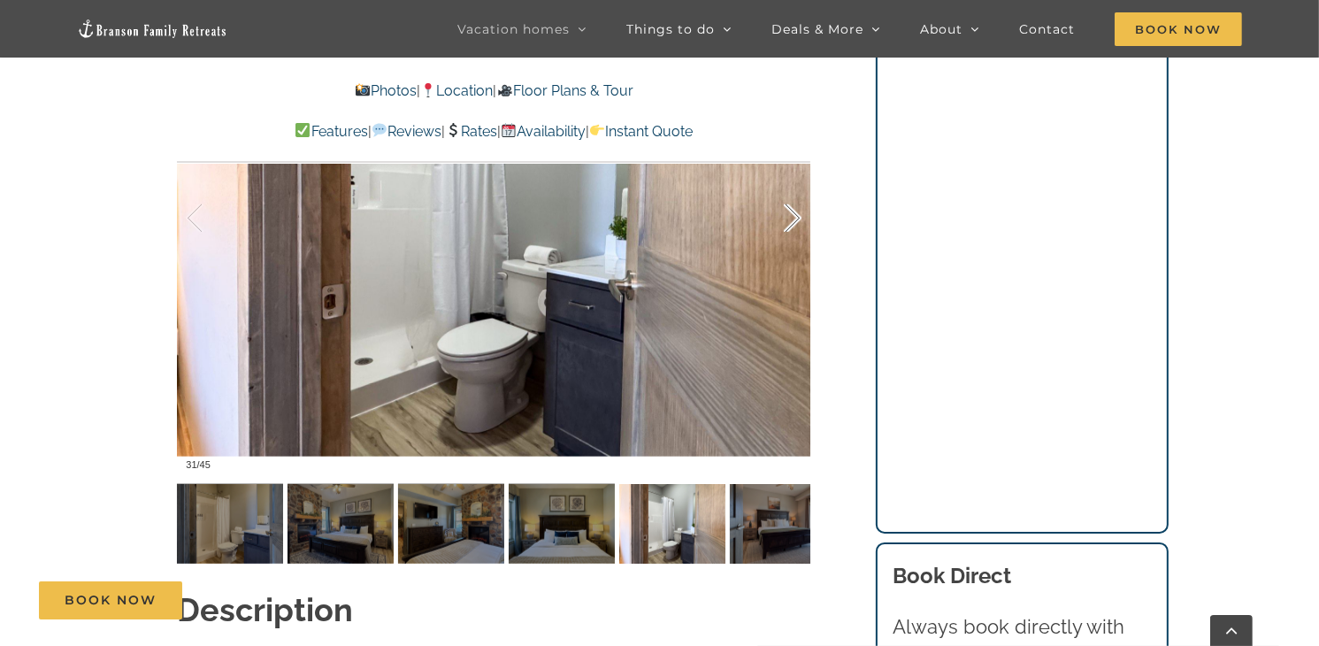
click at [788, 186] on div at bounding box center [773, 219] width 55 height 110
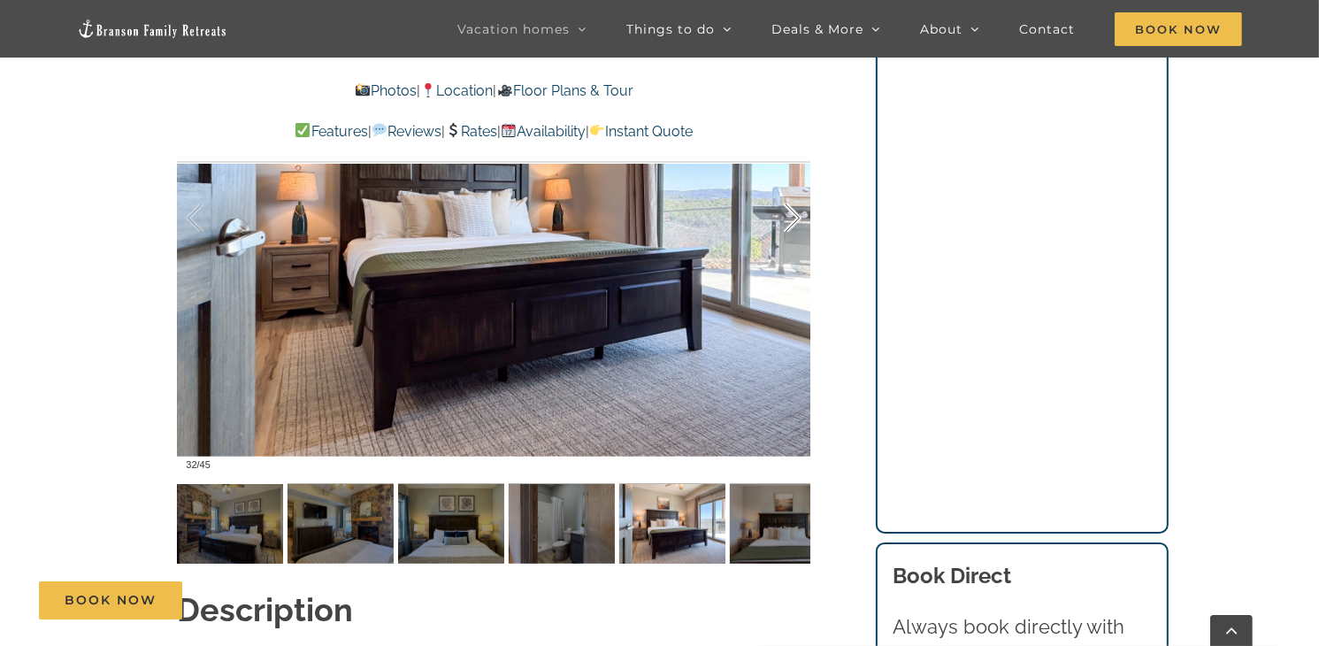
click at [788, 186] on div at bounding box center [773, 219] width 55 height 110
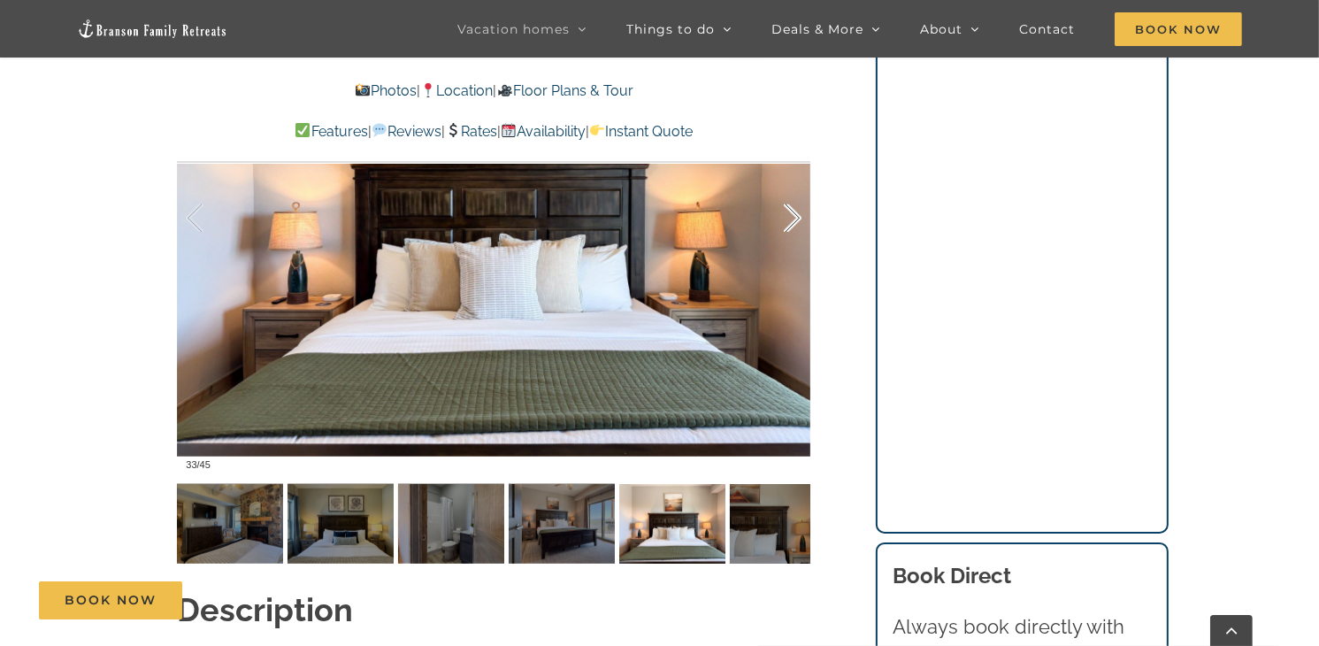
click at [788, 186] on div at bounding box center [773, 219] width 55 height 110
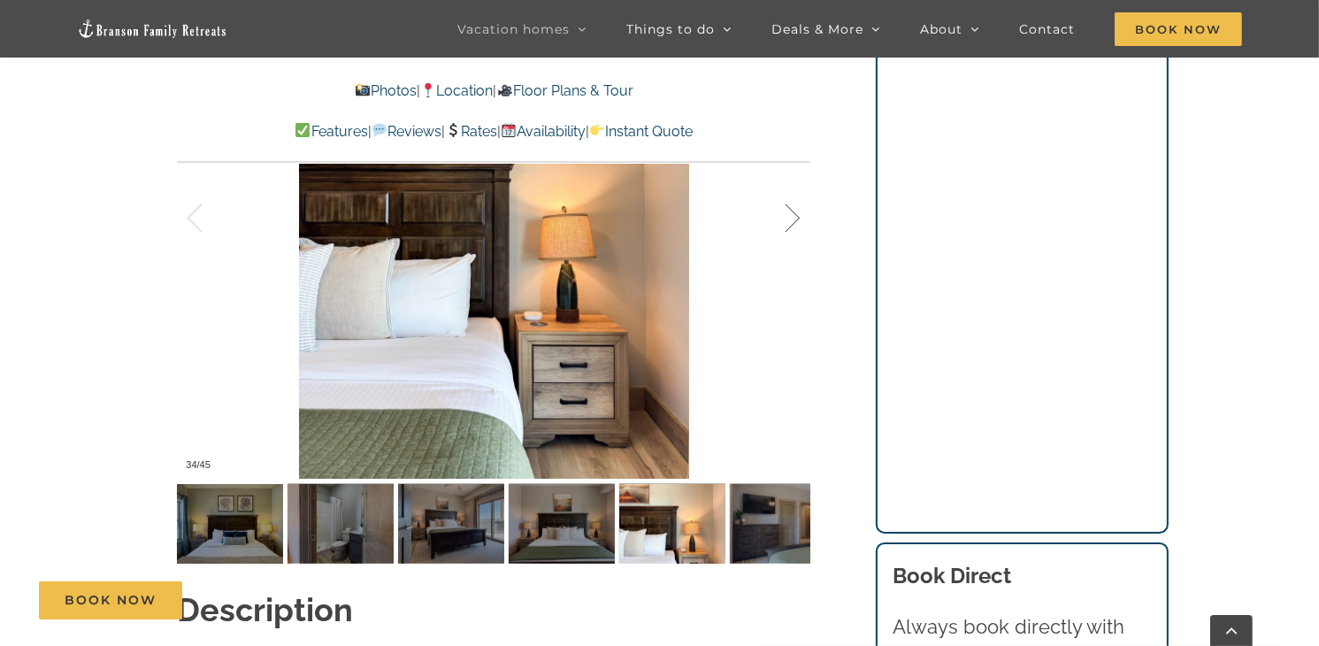
click at [788, 186] on div at bounding box center [773, 219] width 55 height 110
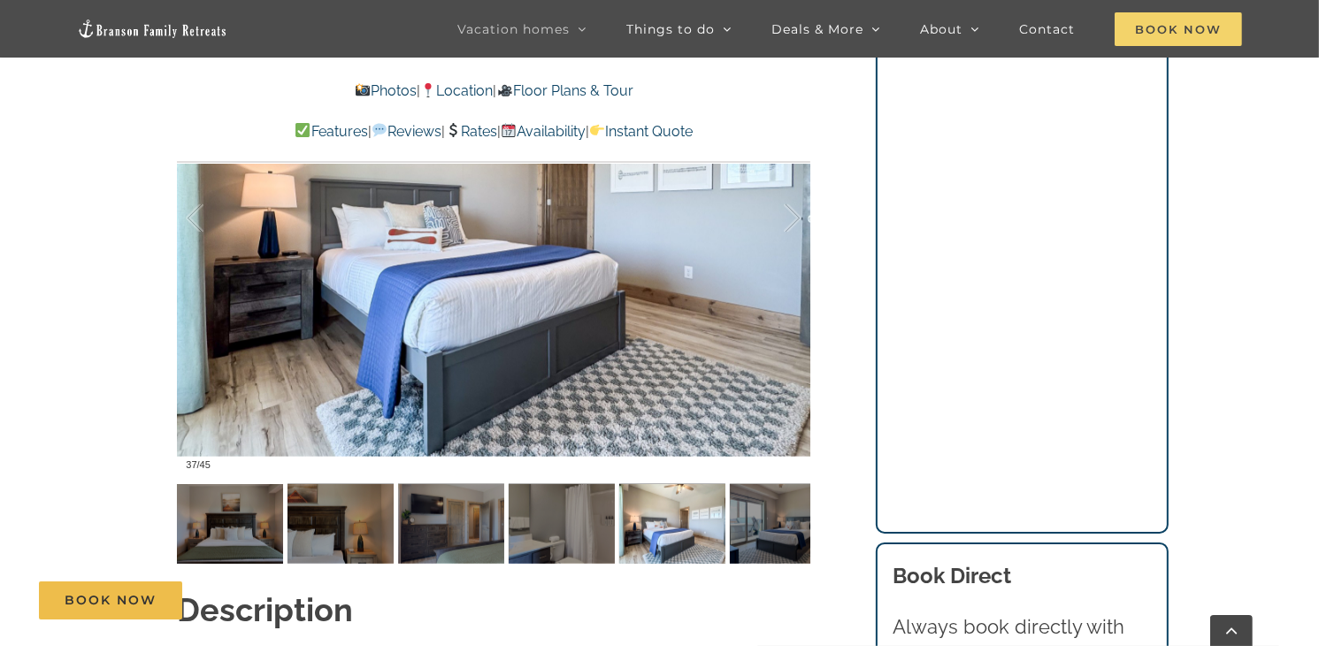
click at [1203, 33] on span "Book Now" at bounding box center [1177, 29] width 127 height 34
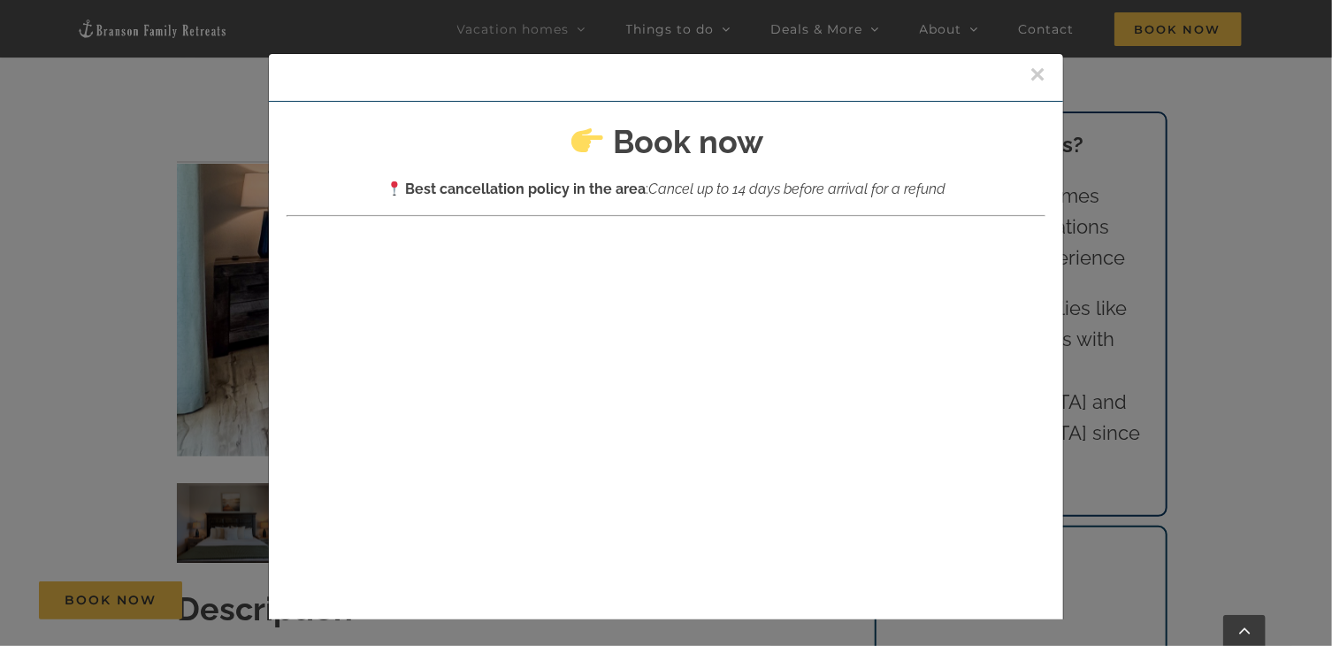
click at [1029, 71] on button "×" at bounding box center [1037, 74] width 16 height 27
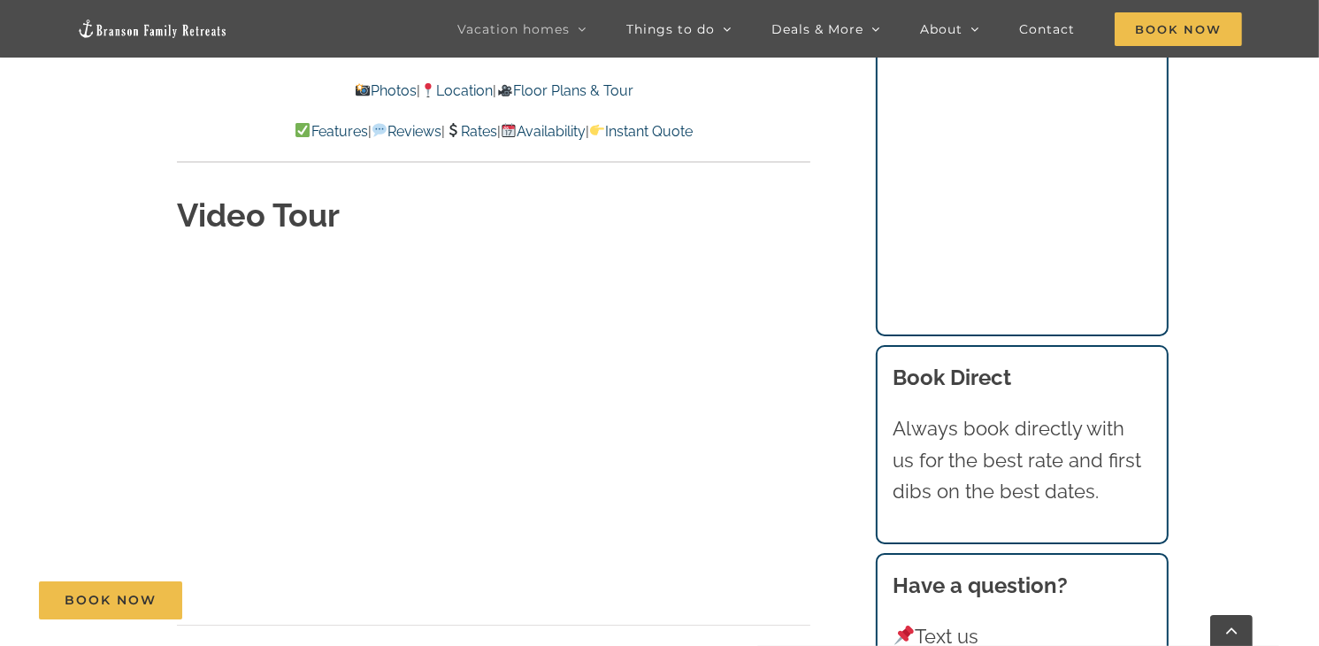
scroll to position [6614, 0]
